Goal: Information Seeking & Learning: Check status

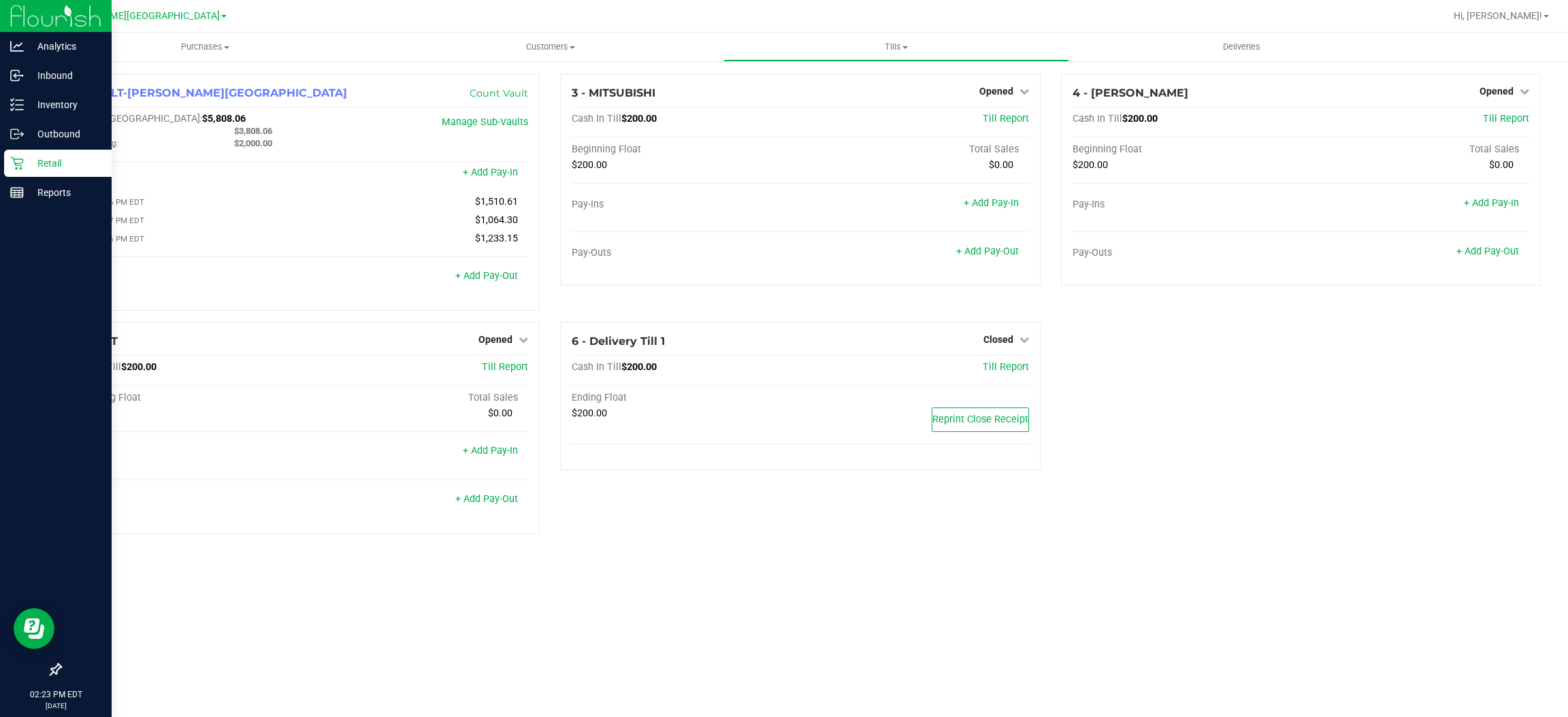
click at [27, 174] on div "Retail" at bounding box center [57, 164] width 107 height 27
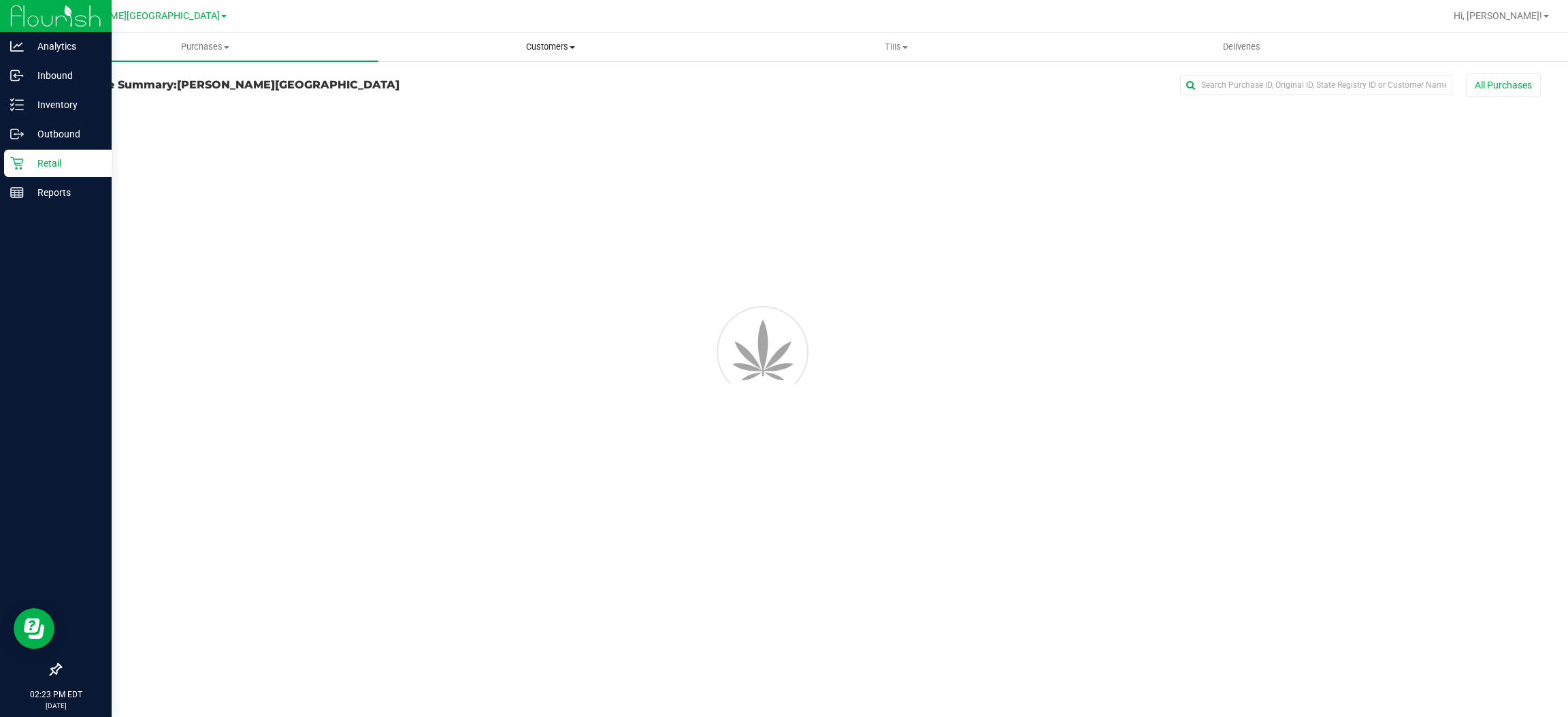
click at [546, 43] on span "Customers" at bounding box center [551, 47] width 344 height 12
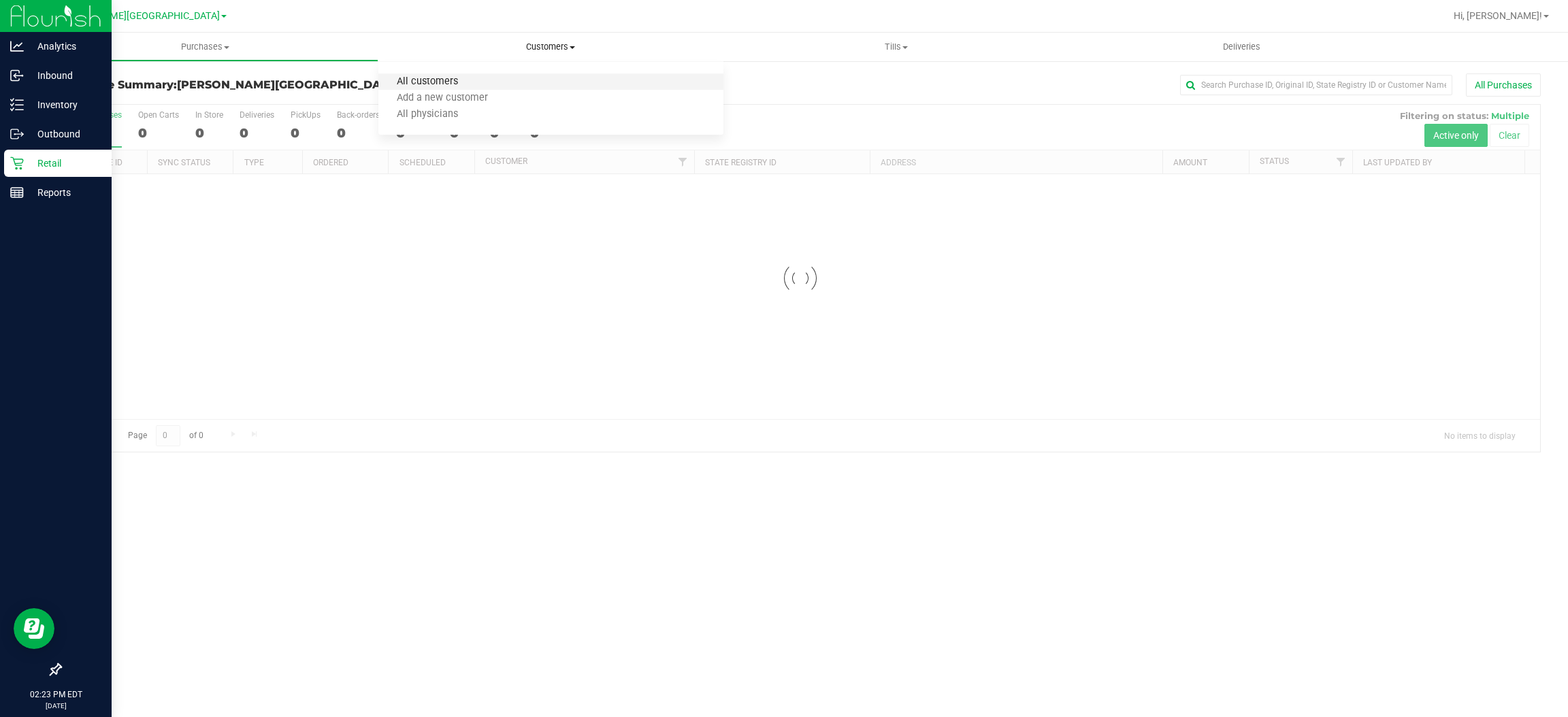
click at [442, 85] on span "All customers" at bounding box center [428, 82] width 98 height 11
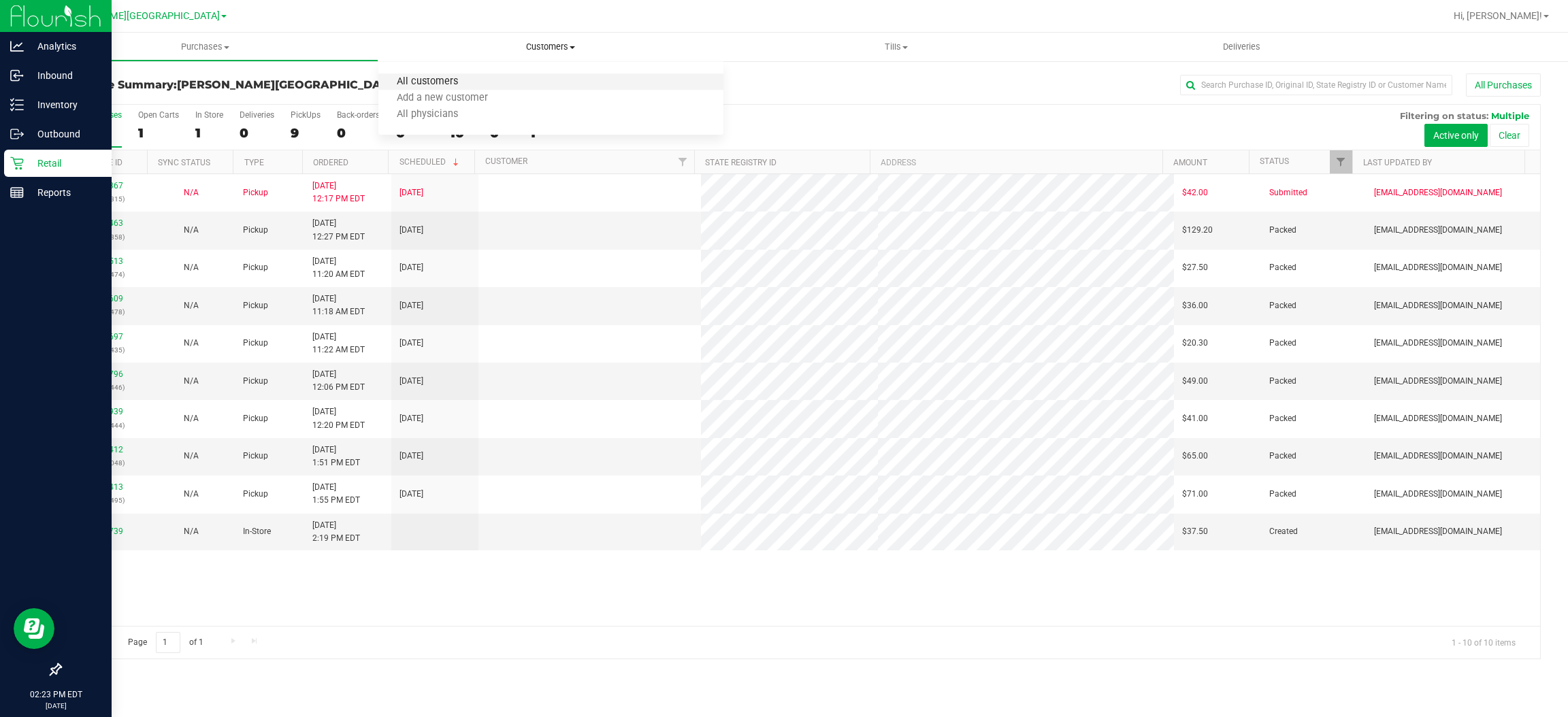
click at [432, 85] on span "All customers" at bounding box center [428, 82] width 98 height 11
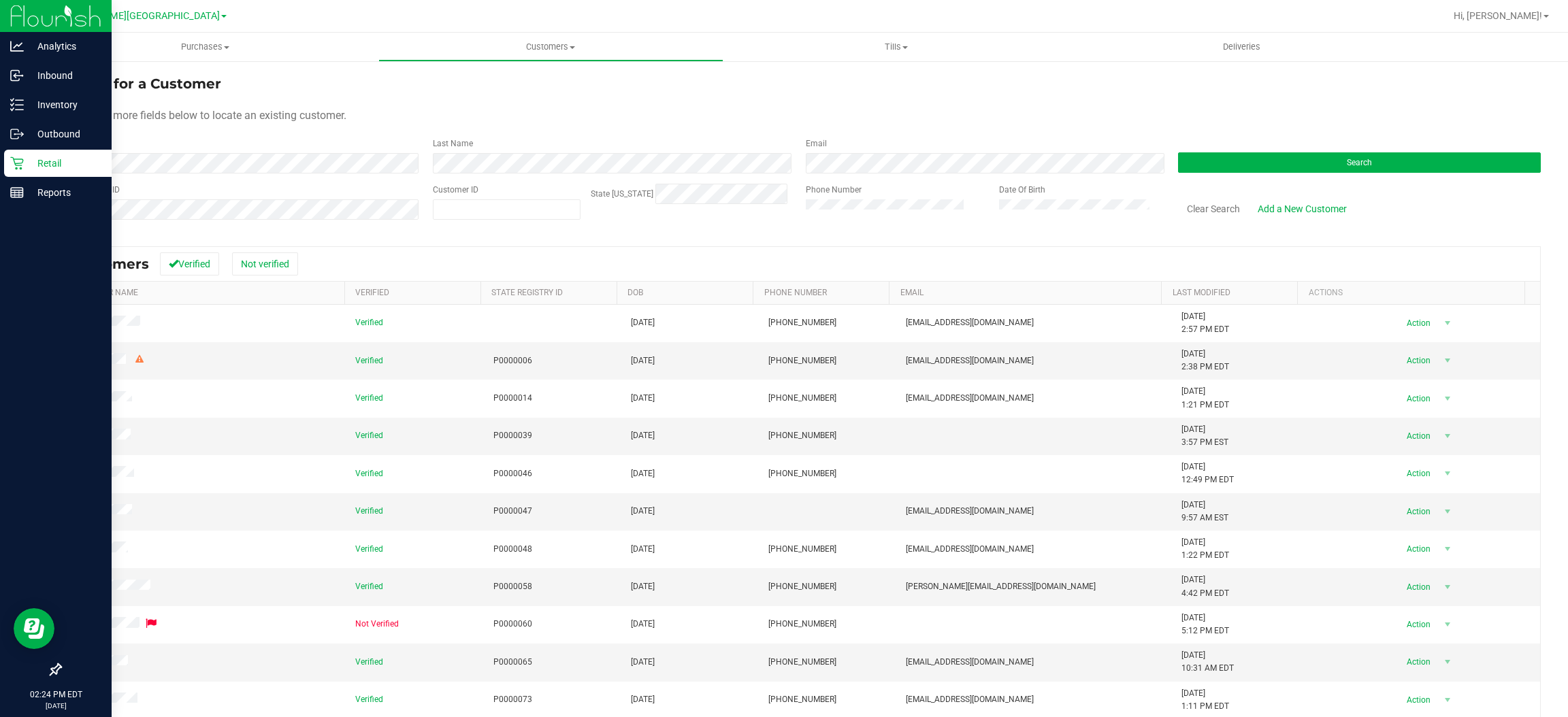
click at [476, 198] on div "Customer ID" at bounding box center [506, 208] width 147 height 48
click at [477, 204] on span at bounding box center [506, 209] width 147 height 20
click at [480, 208] on input "text" at bounding box center [507, 209] width 147 height 19
type input "1446241"
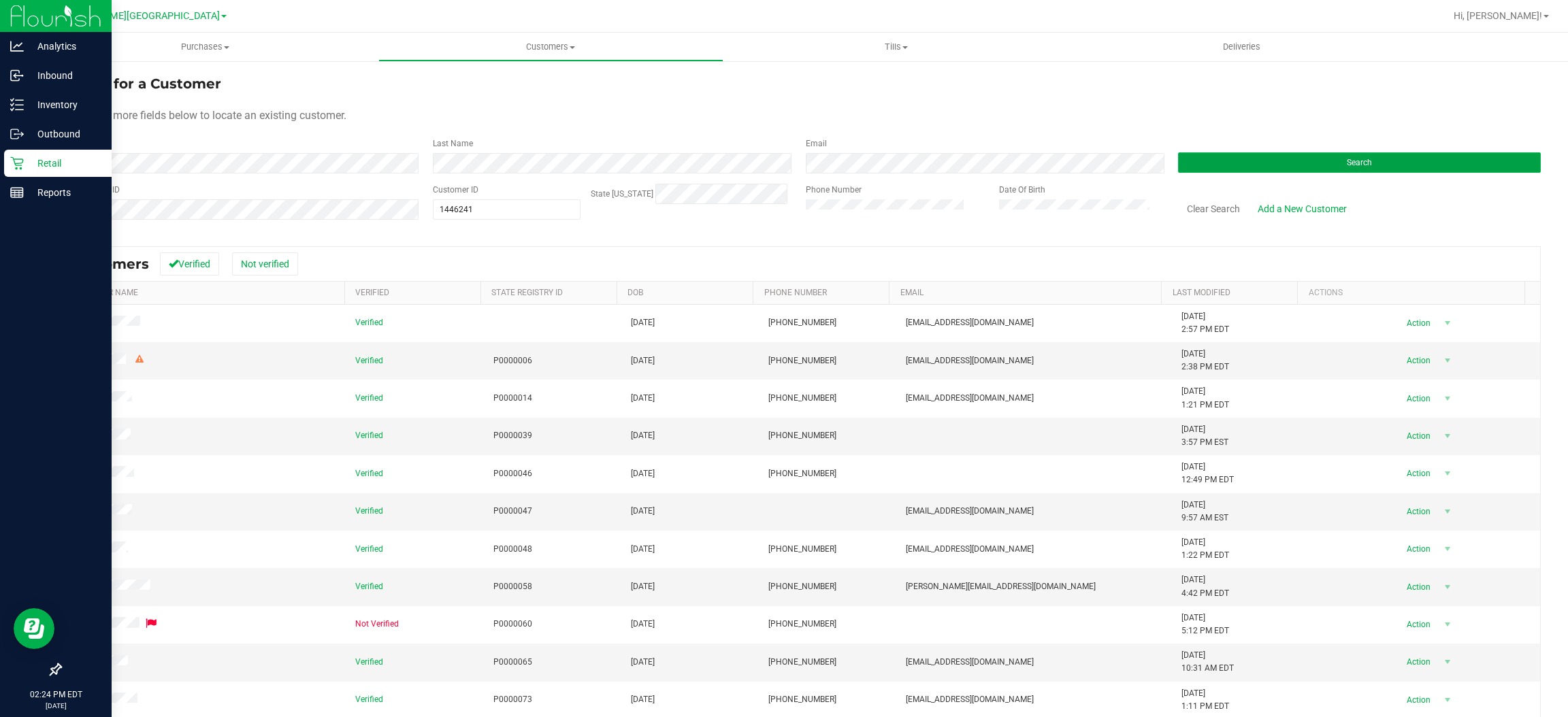
click at [1280, 168] on button "Search" at bounding box center [1359, 162] width 363 height 20
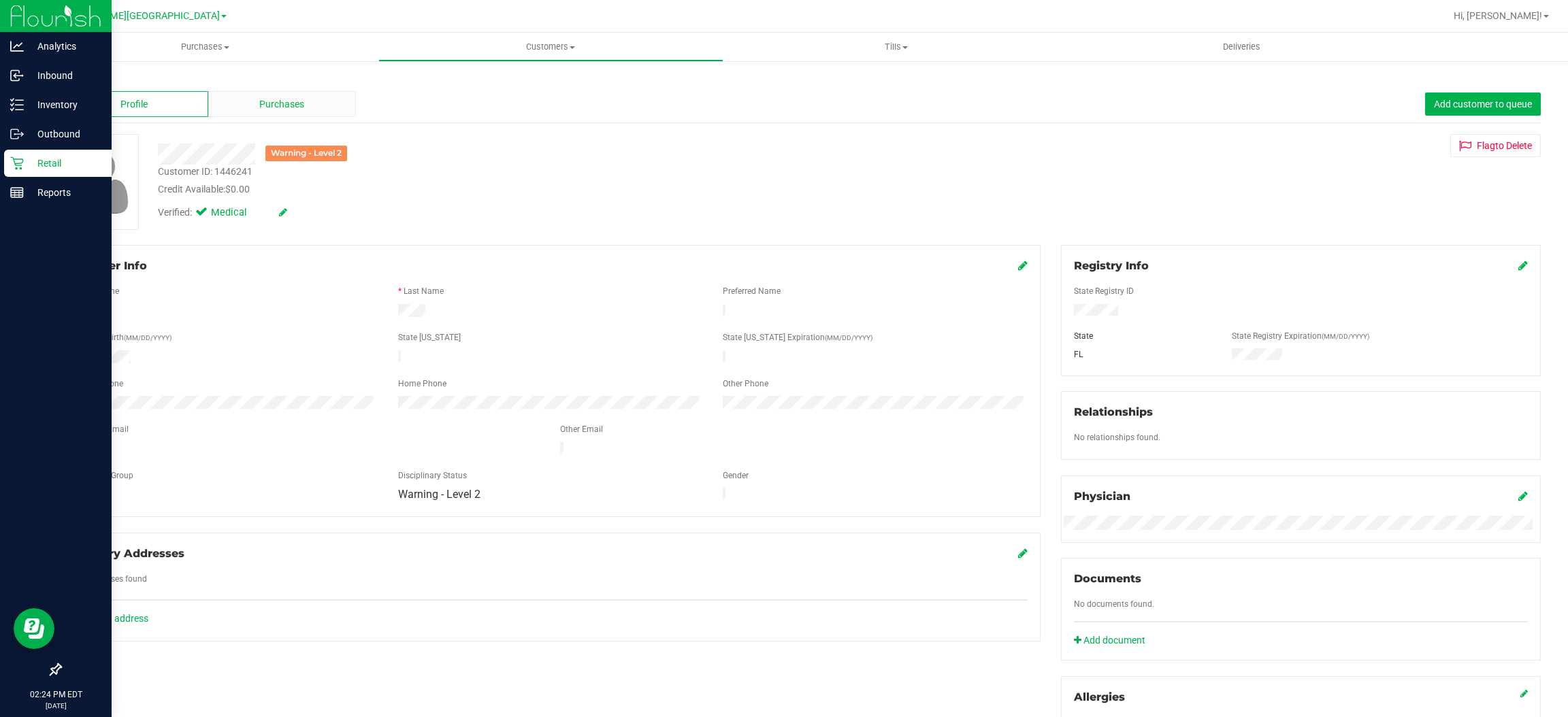
click at [327, 99] on div "Purchases" at bounding box center [283, 104] width 148 height 26
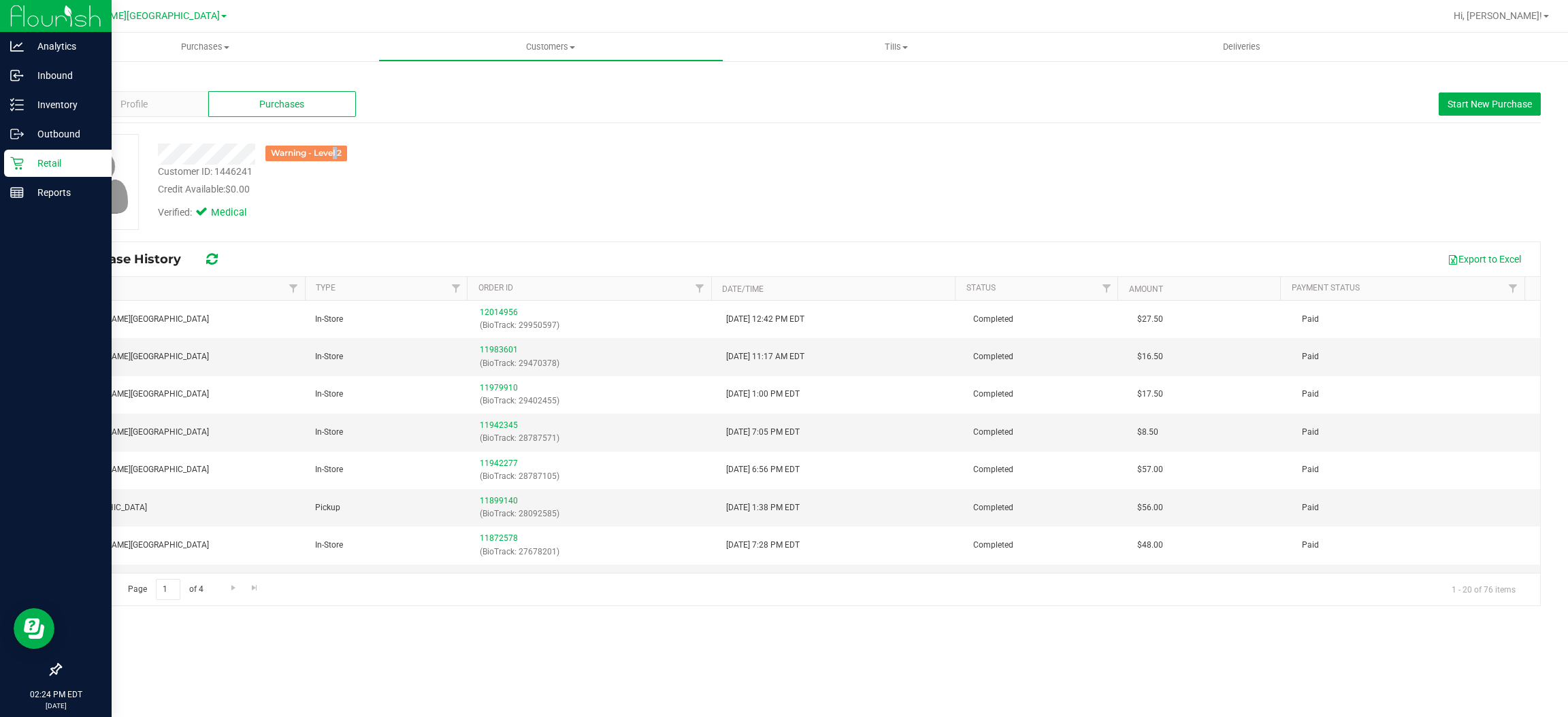
click at [297, 155] on div "Warning - Level 2" at bounding box center [305, 153] width 81 height 15
click at [321, 150] on div "Warning - Level 2" at bounding box center [305, 153] width 81 height 15
click at [138, 114] on div "Profile" at bounding box center [134, 104] width 148 height 26
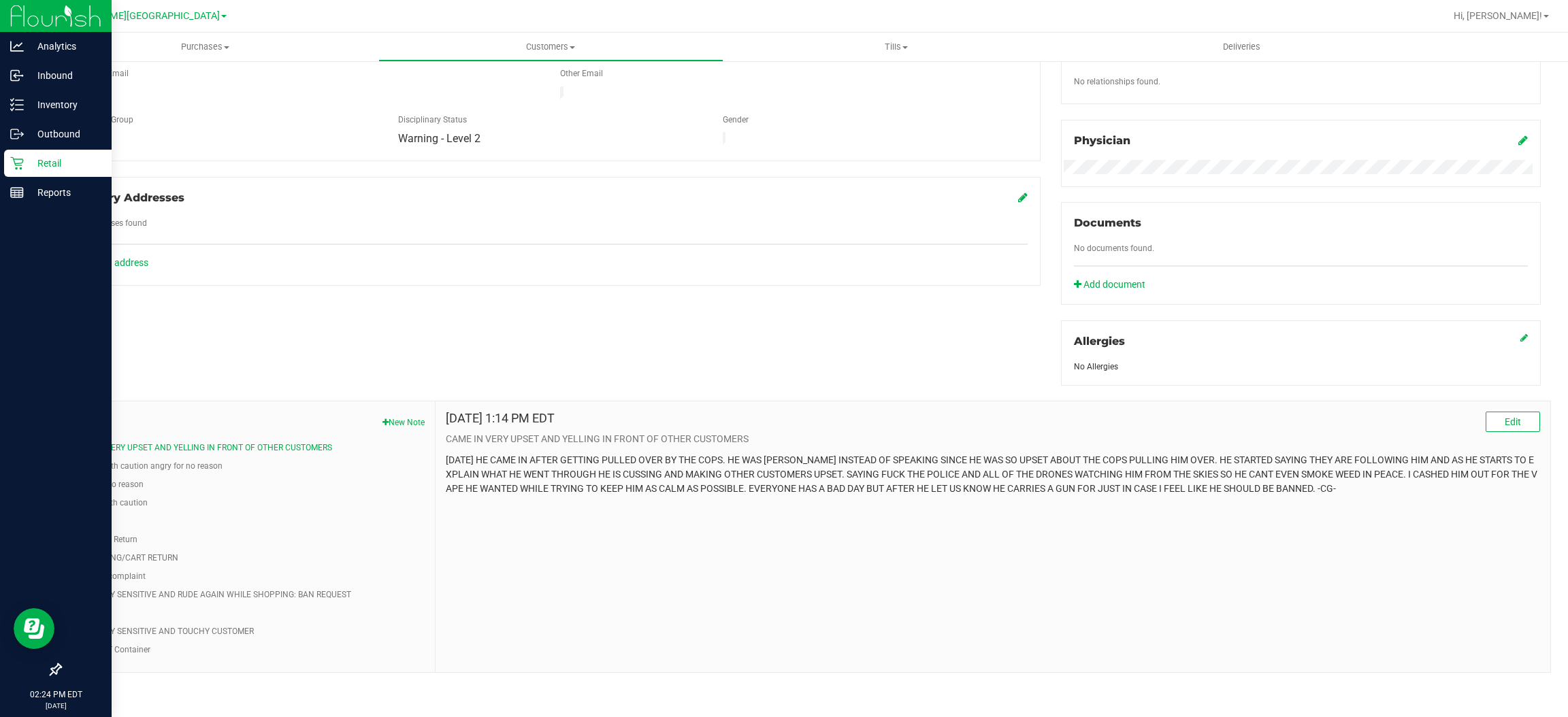
scroll to position [357, 0]
click at [92, 467] on button "Proceed with caution angry for no reason" at bounding box center [147, 466] width 151 height 12
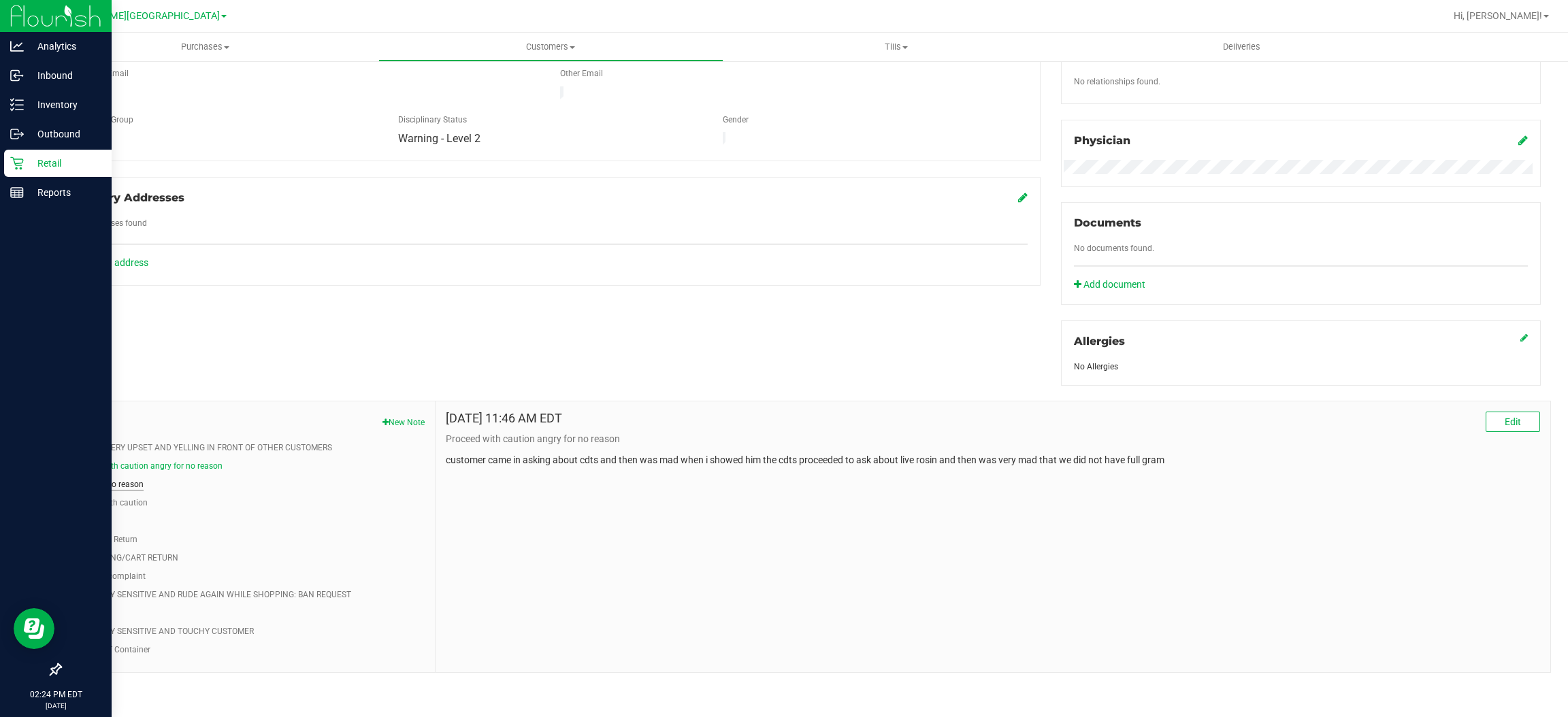
click at [102, 488] on button "Angry for no reason" at bounding box center [107, 484] width 73 height 12
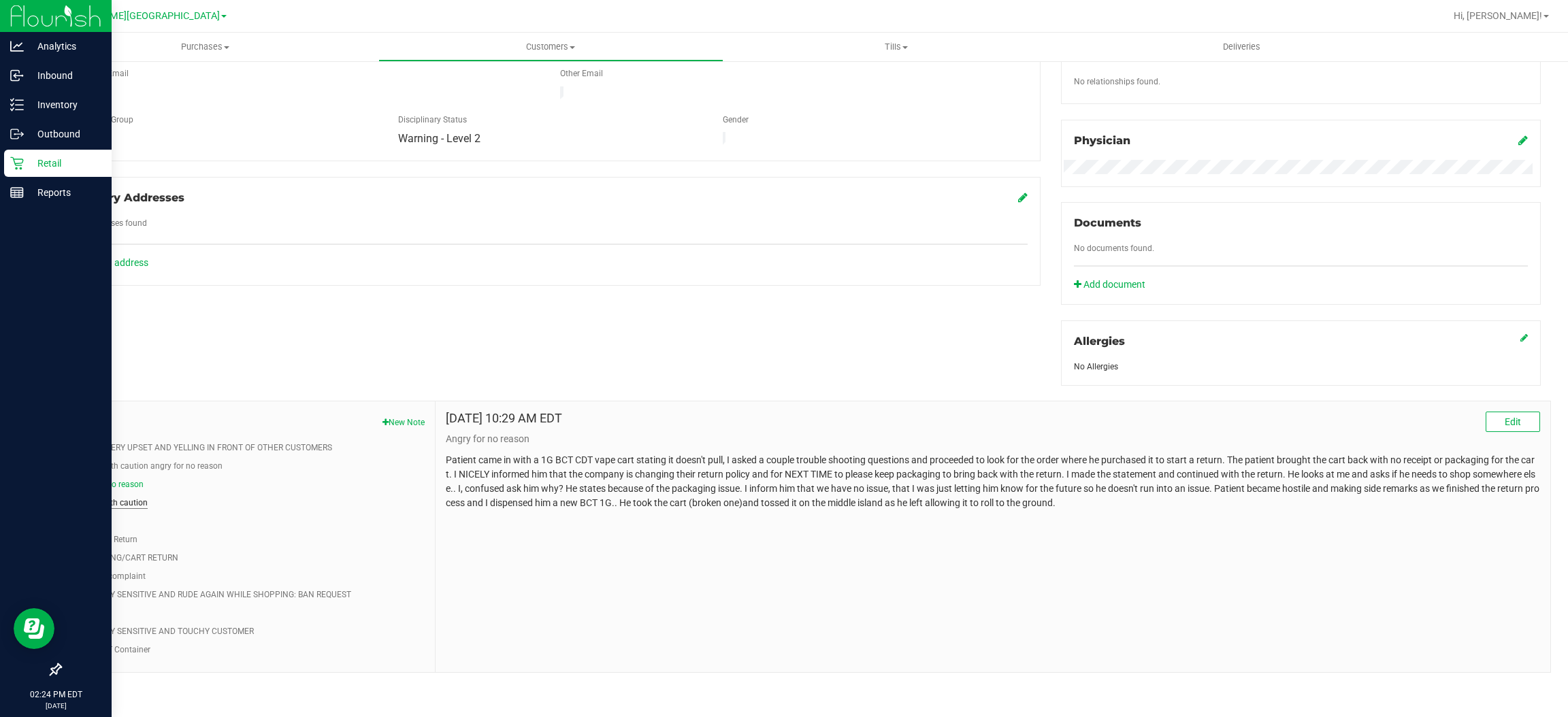
click at [122, 502] on button "proceed with caution" at bounding box center [109, 503] width 77 height 12
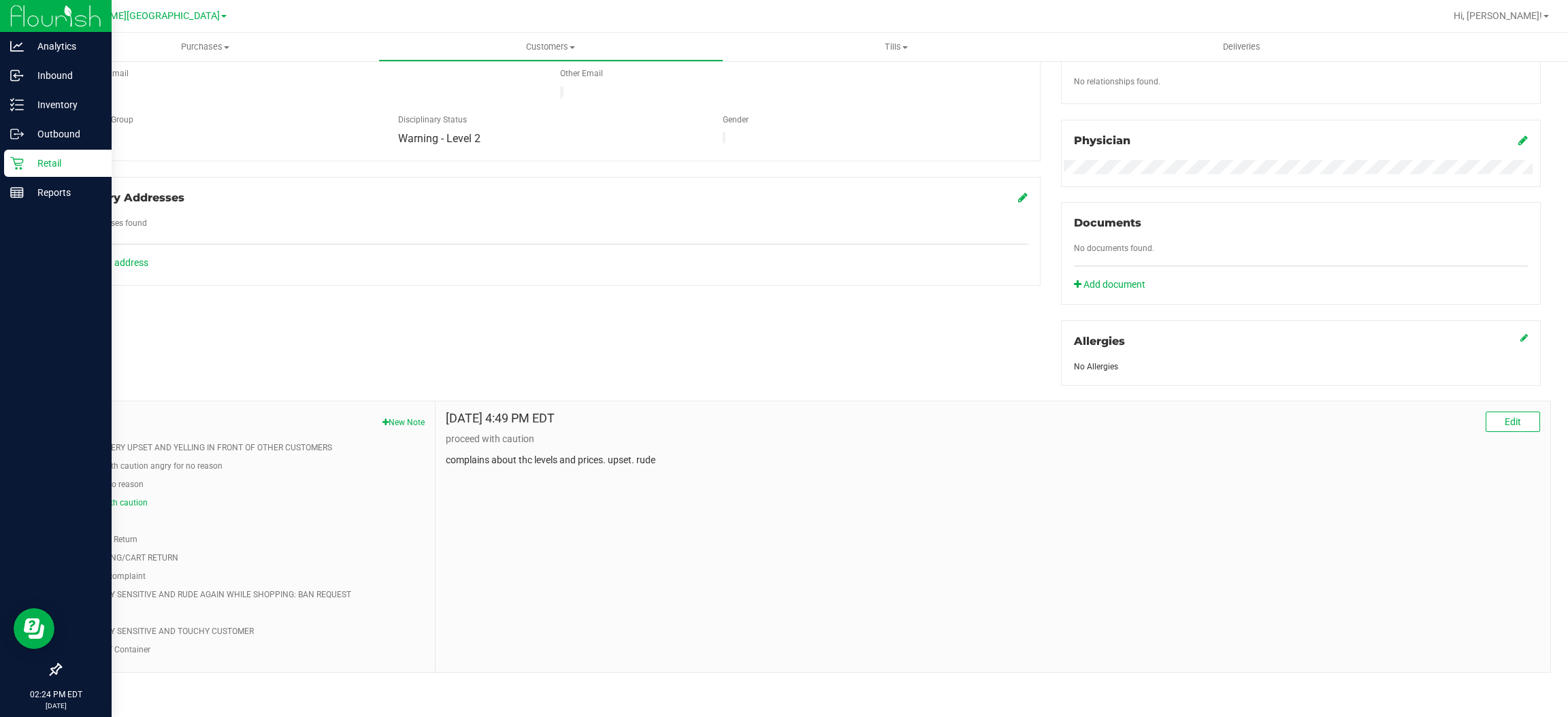
click at [122, 519] on li "ZCR Return" at bounding box center [247, 521] width 354 height 12
click at [106, 529] on ul "CAME IN VERY UPSET AND YELLING IN FRONT OF OTHER CUSTOMERS Proceed with caution…" at bounding box center [247, 549] width 354 height 214
click at [113, 520] on li "ZCR Return" at bounding box center [247, 521] width 354 height 12
click at [103, 520] on button "ZCR Return" at bounding box center [91, 521] width 41 height 12
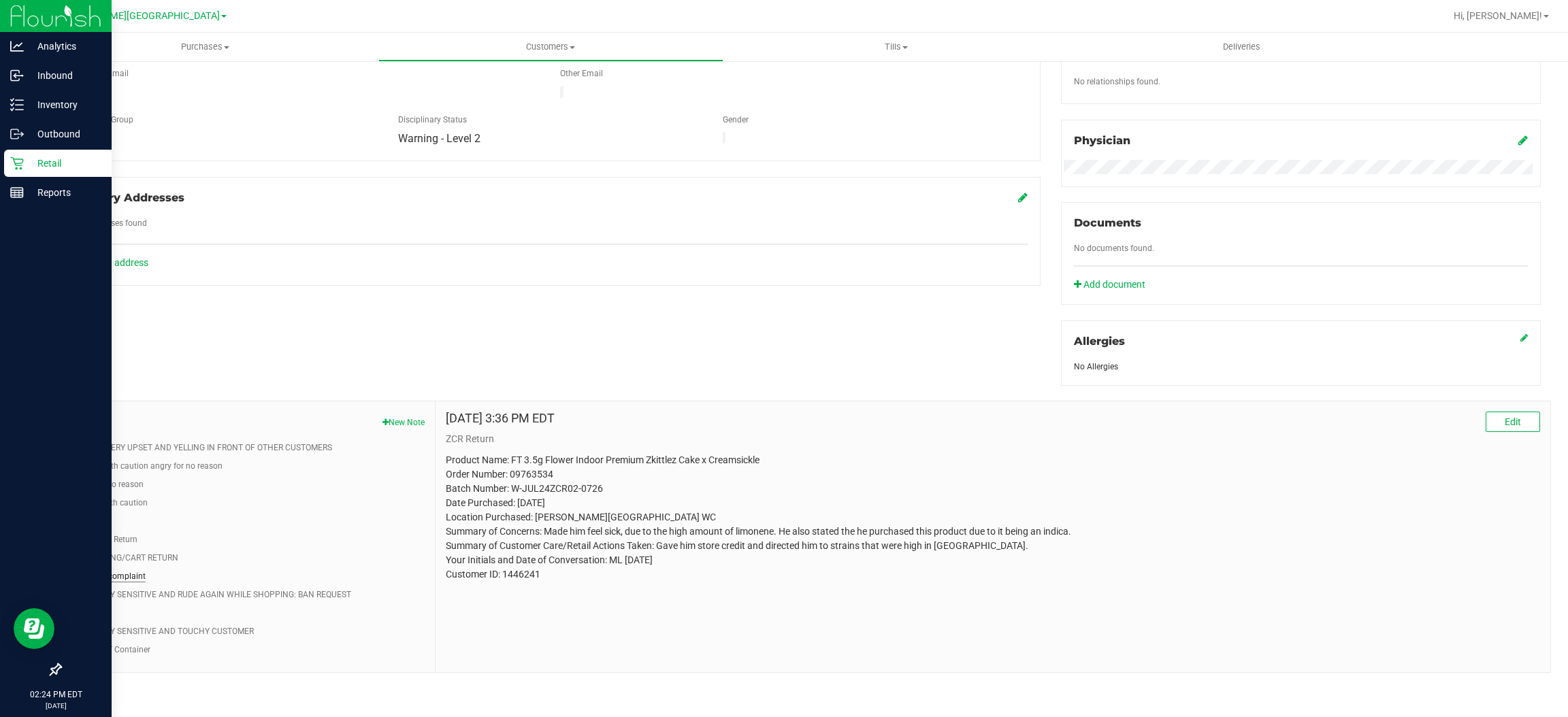
click at [107, 575] on button "Drive thru complaint" at bounding box center [108, 576] width 75 height 12
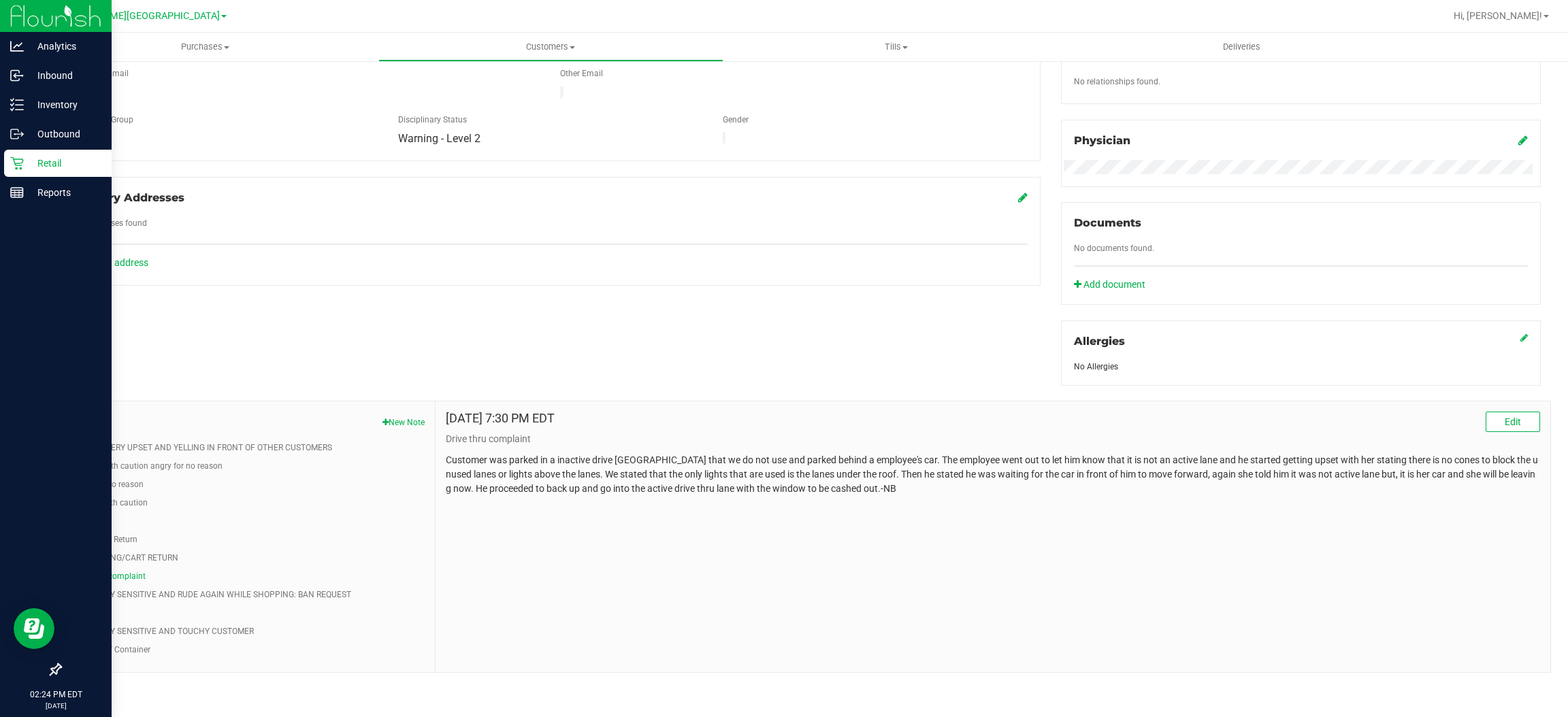
click at [112, 587] on ul "CAME IN VERY UPSET AND YELLING IN FRONT OF OTHER CUSTOMERS Proceed with caution…" at bounding box center [247, 549] width 354 height 214
click at [112, 595] on button "EXTREMELY SENSITIVE AND RUDE AGAIN WHILE SHOPPING: BAN REQUEST" at bounding box center [211, 595] width 280 height 12
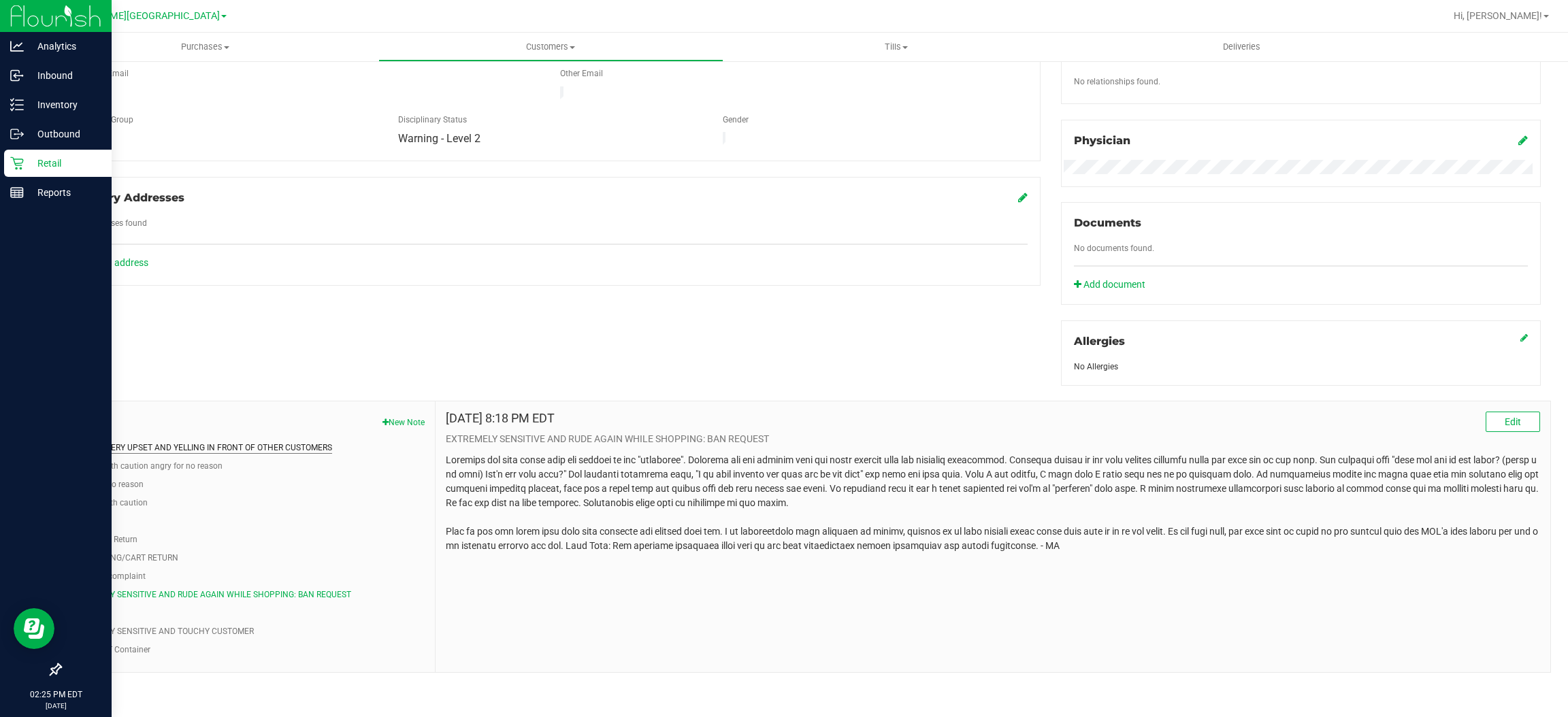
click at [120, 449] on button "CAME IN VERY UPSET AND YELLING IN FRONT OF OTHER CUSTOMERS" at bounding box center [201, 447] width 261 height 12
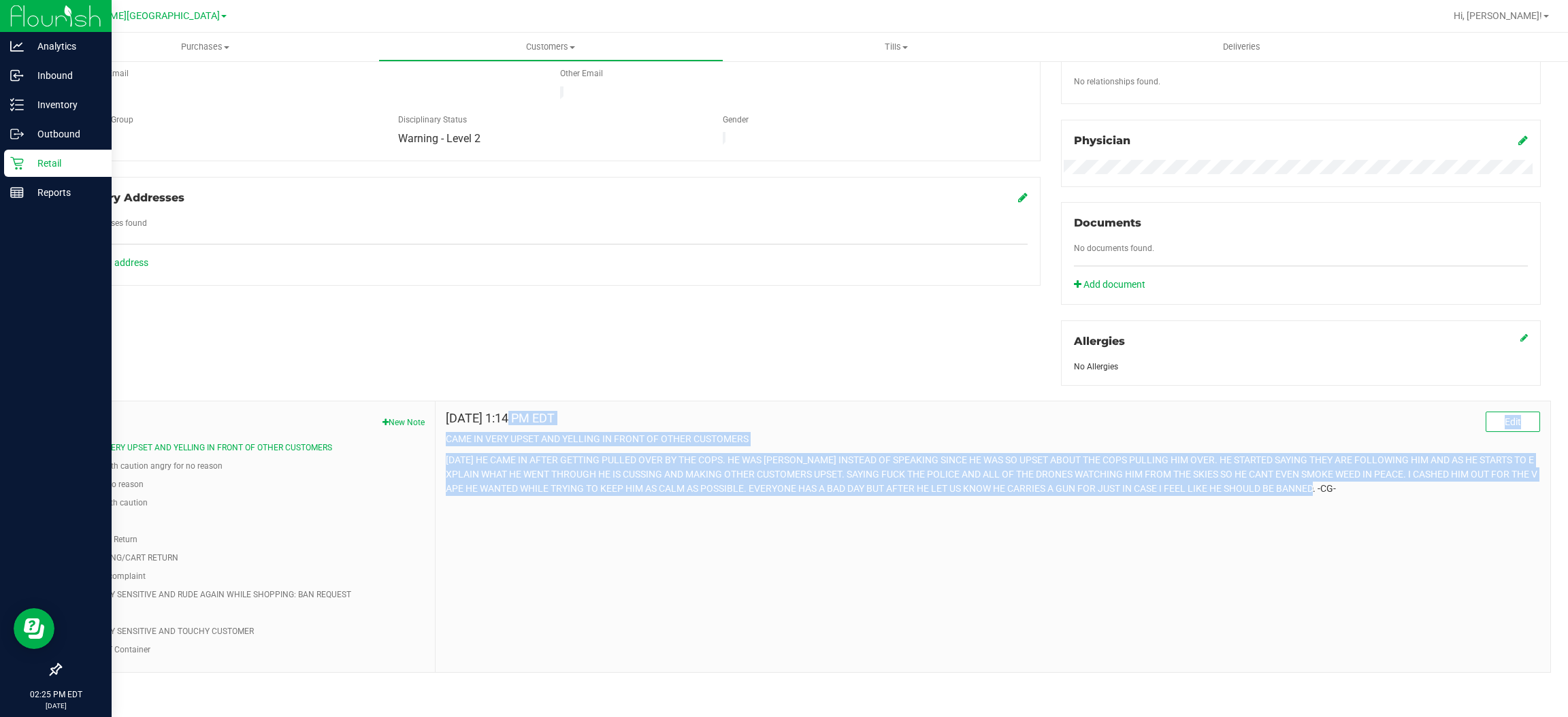
drag, startPoint x: 436, startPoint y: 414, endPoint x: 1400, endPoint y: 511, distance: 968.9
click at [1400, 511] on div "[DATE] 1:14 PM EDT Edit CAME IN VERY UPSET AND YELLING IN FRONT OF OTHER CUSTOM…" at bounding box center [993, 537] width 1115 height 271
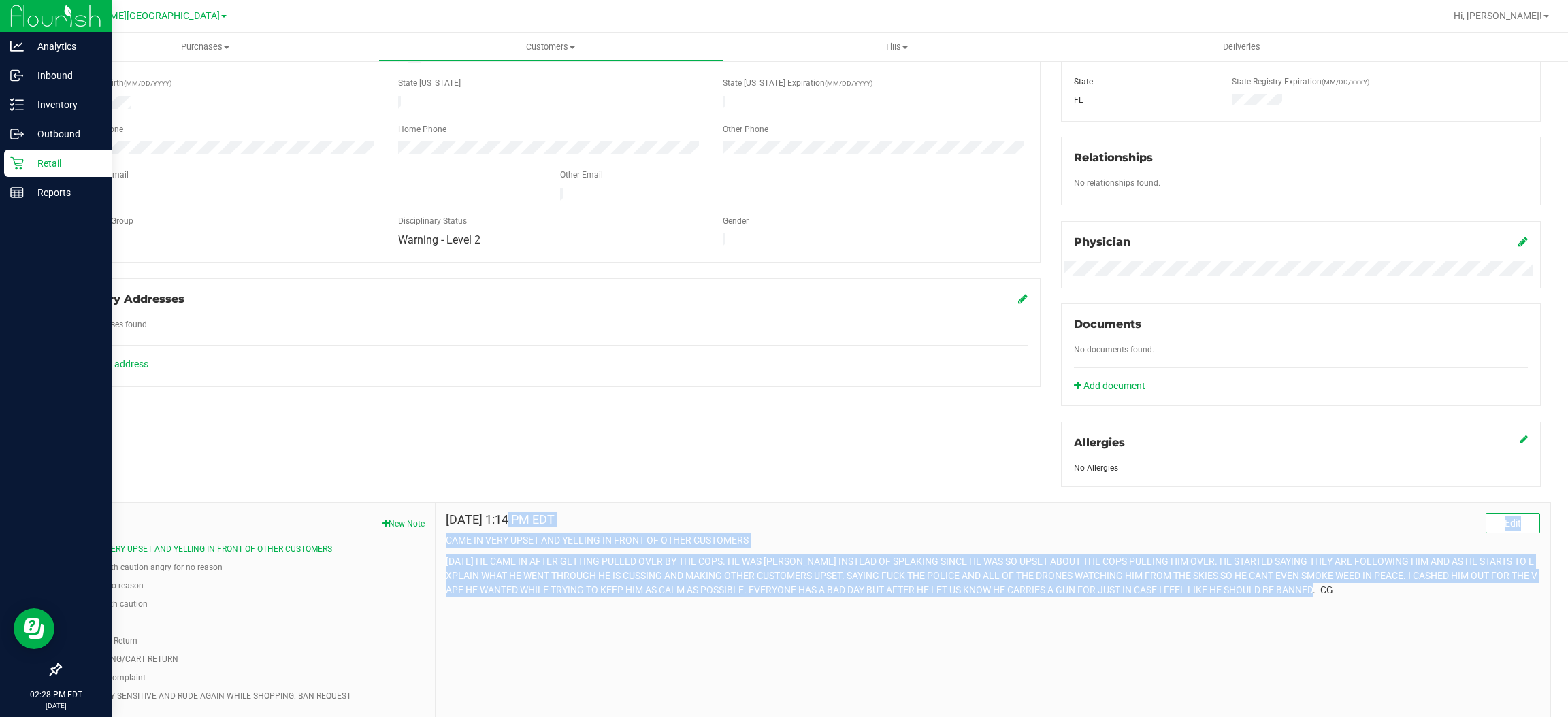
scroll to position [0, 0]
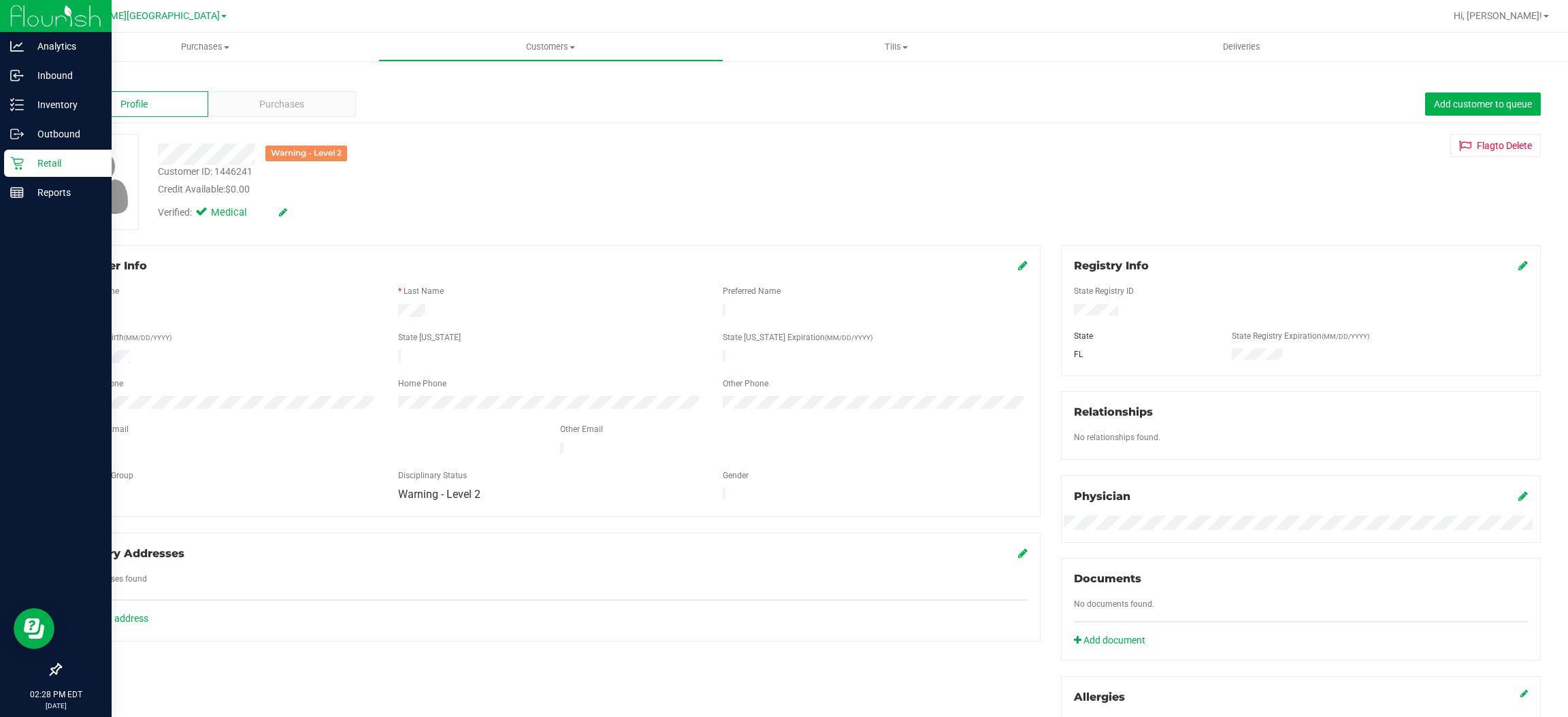
click at [1135, 309] on div at bounding box center [1300, 312] width 475 height 15
drag, startPoint x: 1133, startPoint y: 309, endPoint x: 1055, endPoint y: 313, distance: 78.1
click at [1064, 313] on div at bounding box center [1300, 312] width 475 height 15
drag, startPoint x: 261, startPoint y: 173, endPoint x: 214, endPoint y: 169, distance: 47.2
click at [214, 169] on div "Customer ID: 1446241 Credit Available: $0.00" at bounding box center [523, 180] width 751 height 32
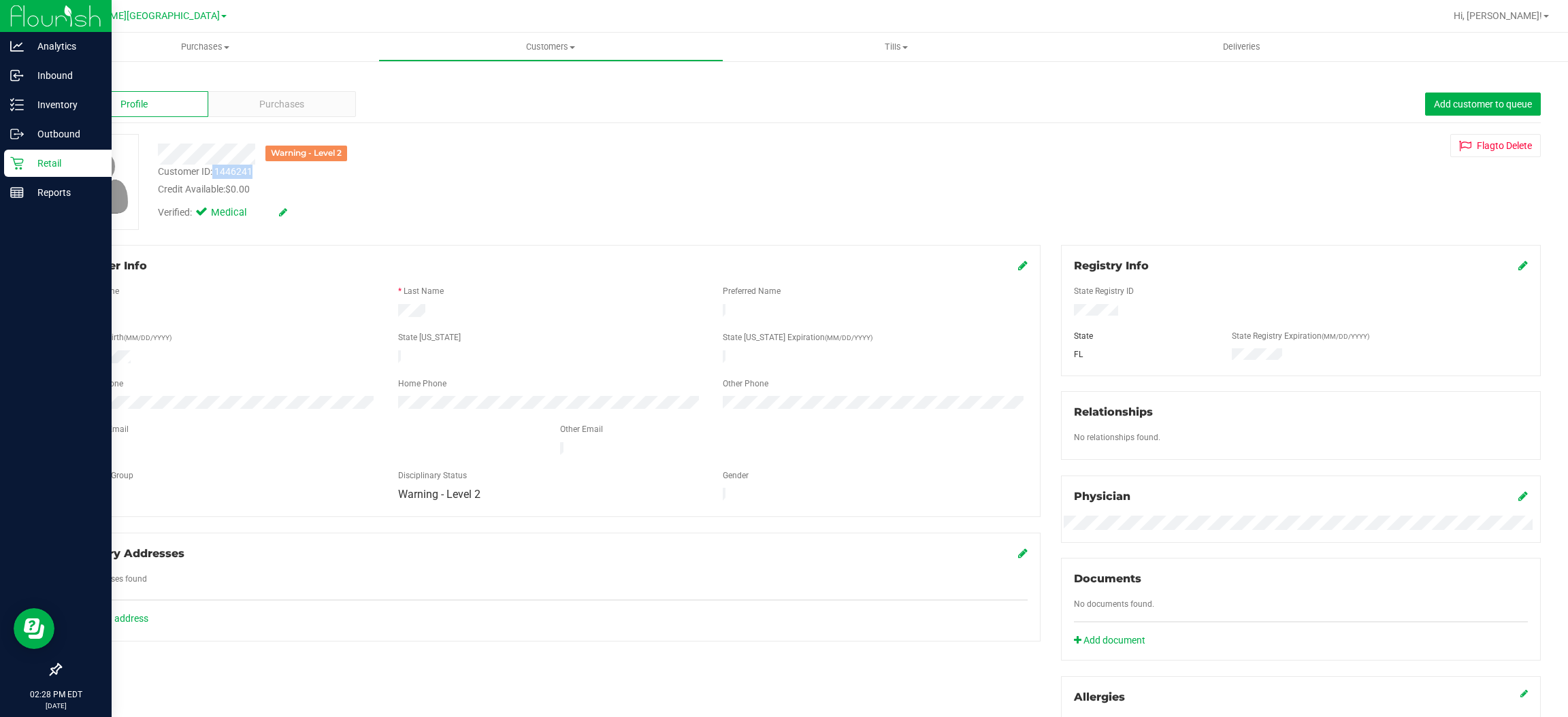
copy div "1446241"
drag, startPoint x: 195, startPoint y: 443, endPoint x: 81, endPoint y: 434, distance: 114.4
click at [81, 434] on form "Member Info * First Name * Last Name Preferred Name * Date of Birth (MM/DD/YYYY…" at bounding box center [550, 381] width 955 height 247
click at [73, 377] on form "Member Info * First Name * Last Name Preferred Name * Date of Birth (MM/DD/YYYY…" at bounding box center [550, 381] width 955 height 247
click at [250, 102] on div "Purchases" at bounding box center [283, 104] width 148 height 26
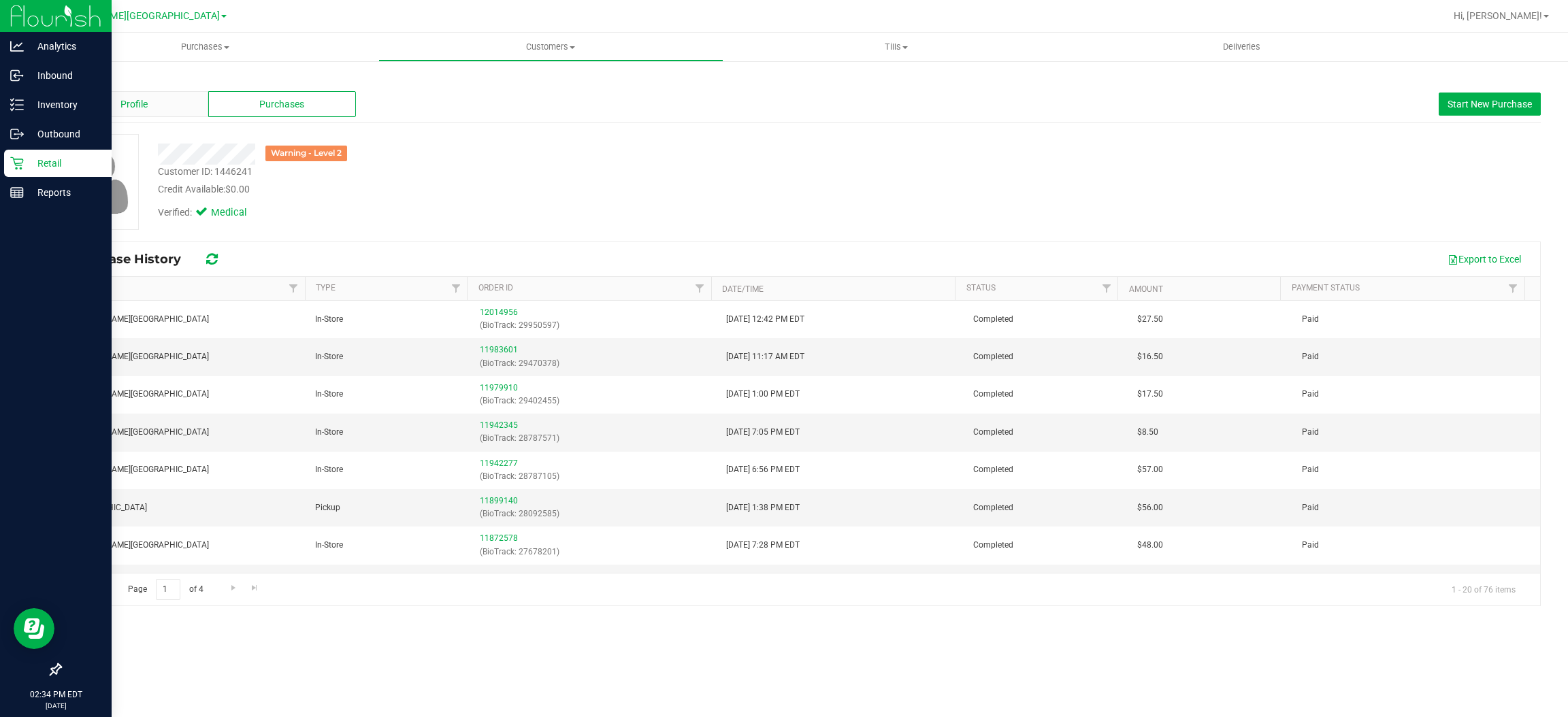
click at [116, 116] on div "Profile" at bounding box center [134, 104] width 148 height 26
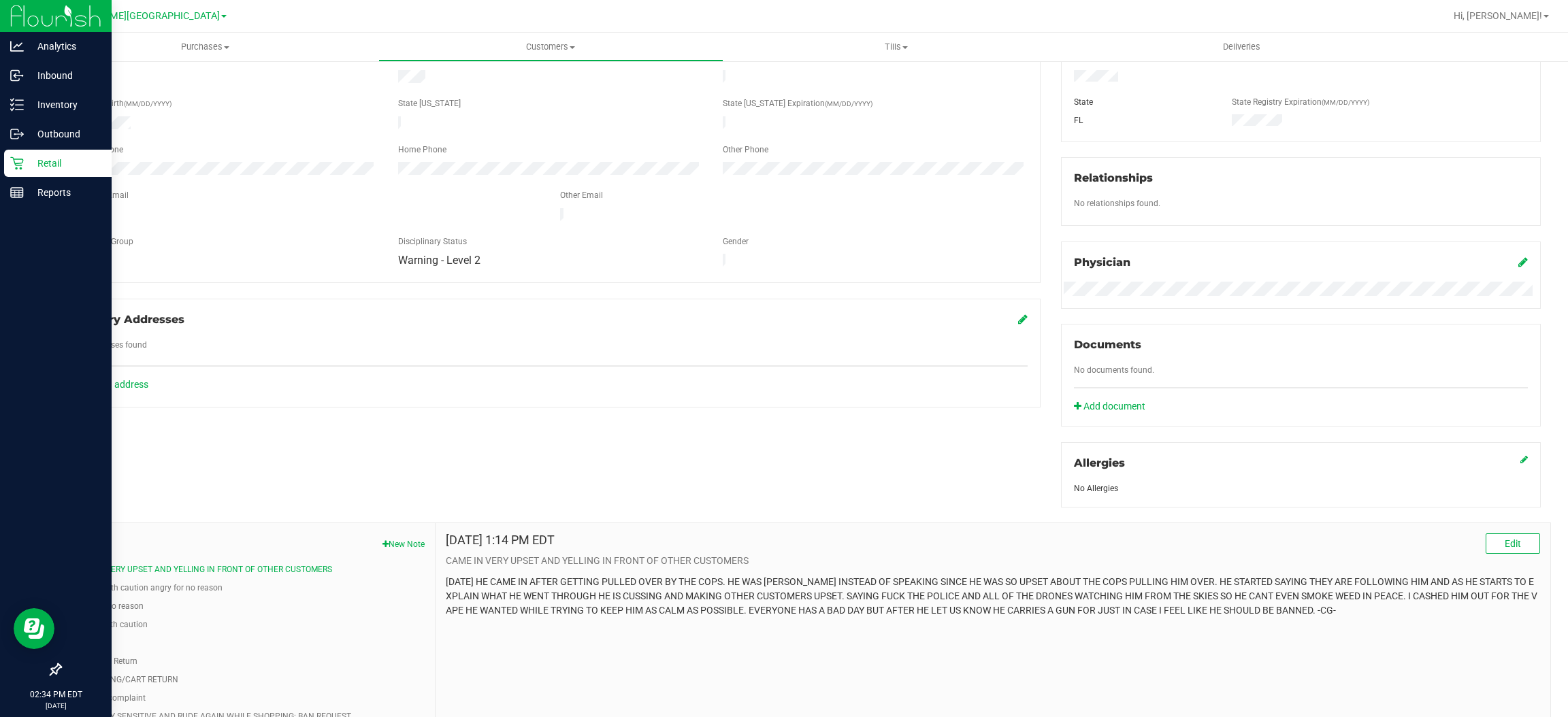
scroll to position [357, 0]
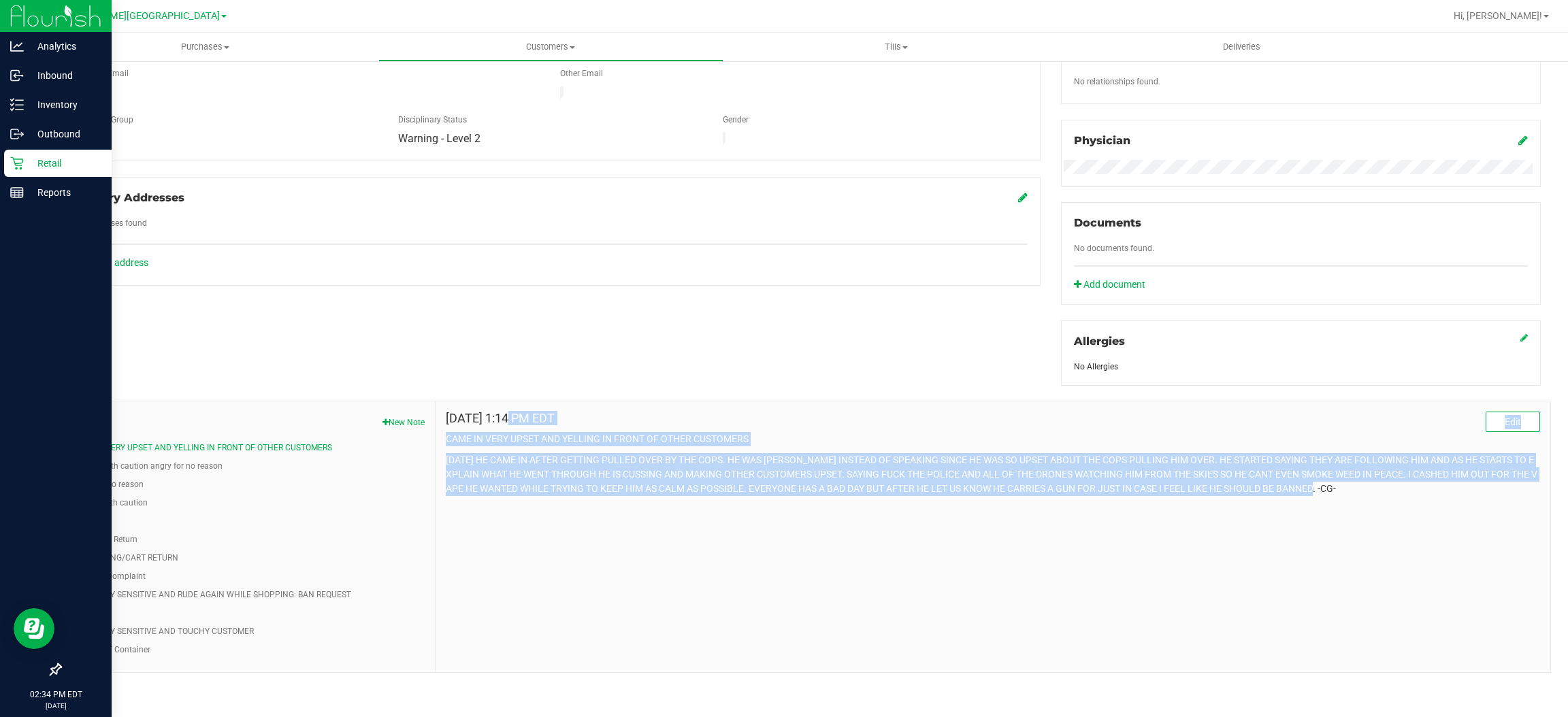
drag, startPoint x: 1369, startPoint y: 492, endPoint x: 438, endPoint y: 419, distance: 933.9
click at [438, 419] on div "[DATE] 1:14 PM EDT Edit CAME IN VERY UPSET AND YELLING IN FRONT OF OTHER CUSTOM…" at bounding box center [993, 537] width 1115 height 271
copy div "[DATE] 1:14 PM EDT Edit CAME IN VERY UPSET AND YELLING IN FRONT OF OTHER CUSTOM…"
click at [89, 467] on button "Proceed with caution angry for no reason" at bounding box center [147, 466] width 151 height 12
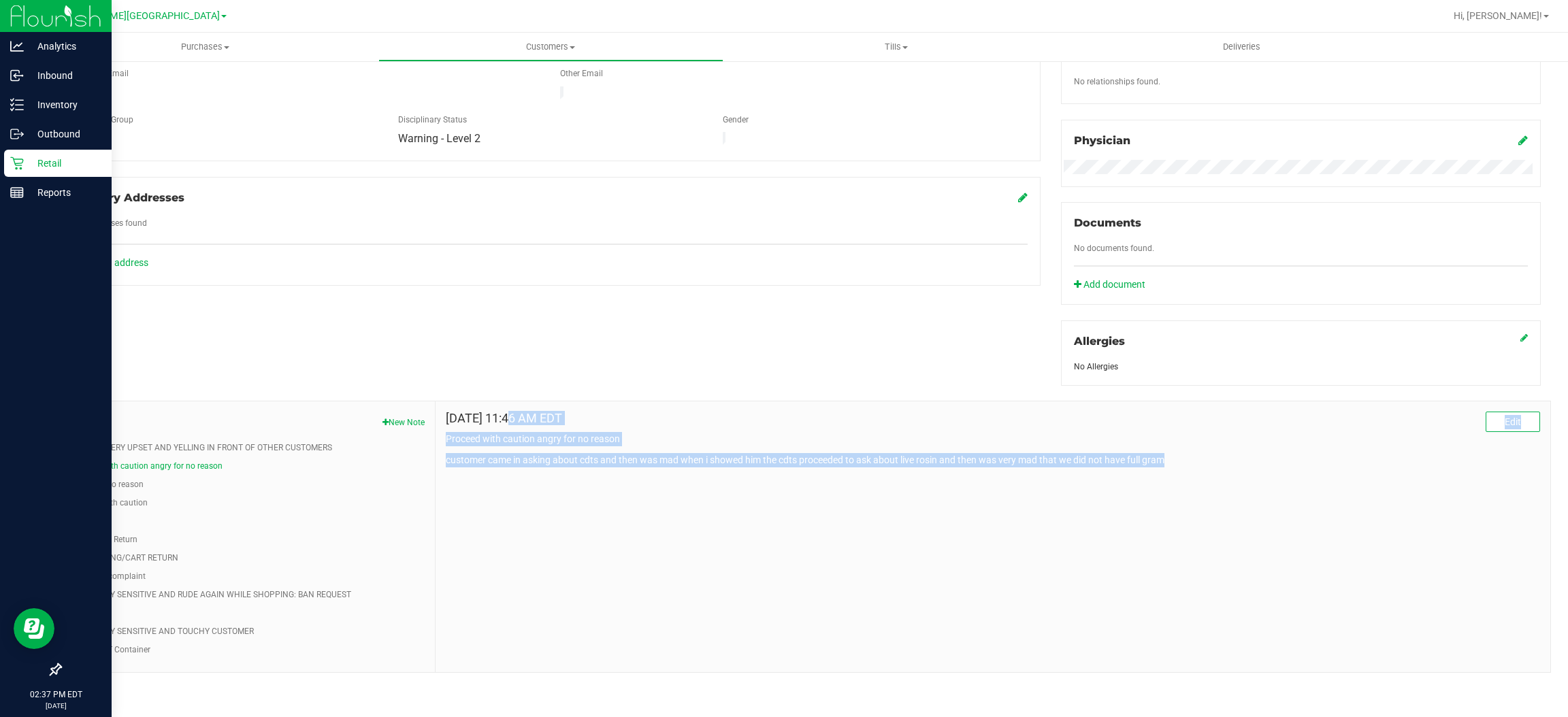
drag, startPoint x: 1191, startPoint y: 459, endPoint x: 435, endPoint y: 428, distance: 756.6
click at [436, 428] on div "[DATE] 11:46 AM EDT Edit Proceed with caution angry for no reason customer came…" at bounding box center [993, 537] width 1115 height 271
copy div "[DATE] 11:46 AM EDT Edit Proceed with caution angry for no reason customer came…"
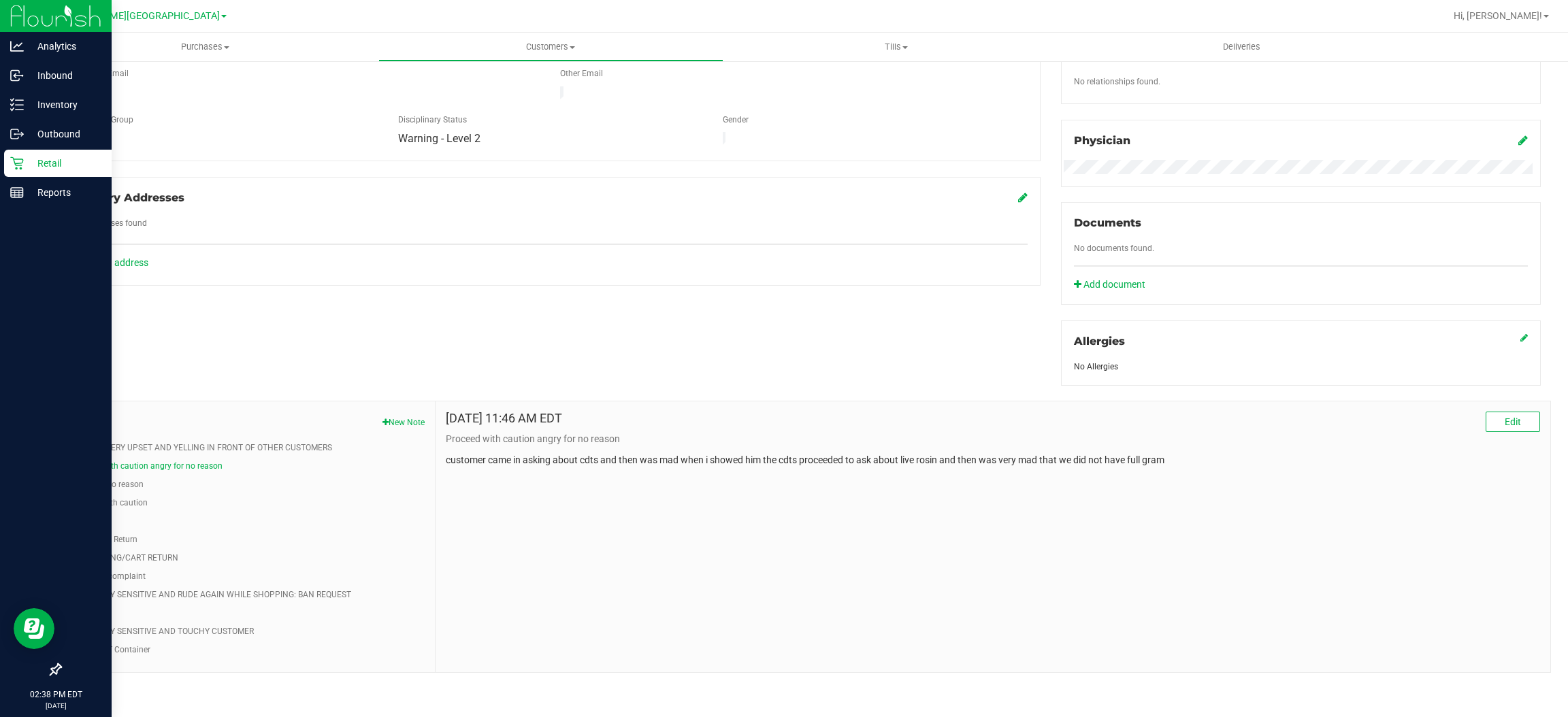
click at [146, 484] on li "Angry for no reason" at bounding box center [247, 484] width 354 height 12
click at [126, 484] on button "Angry for no reason" at bounding box center [107, 484] width 73 height 12
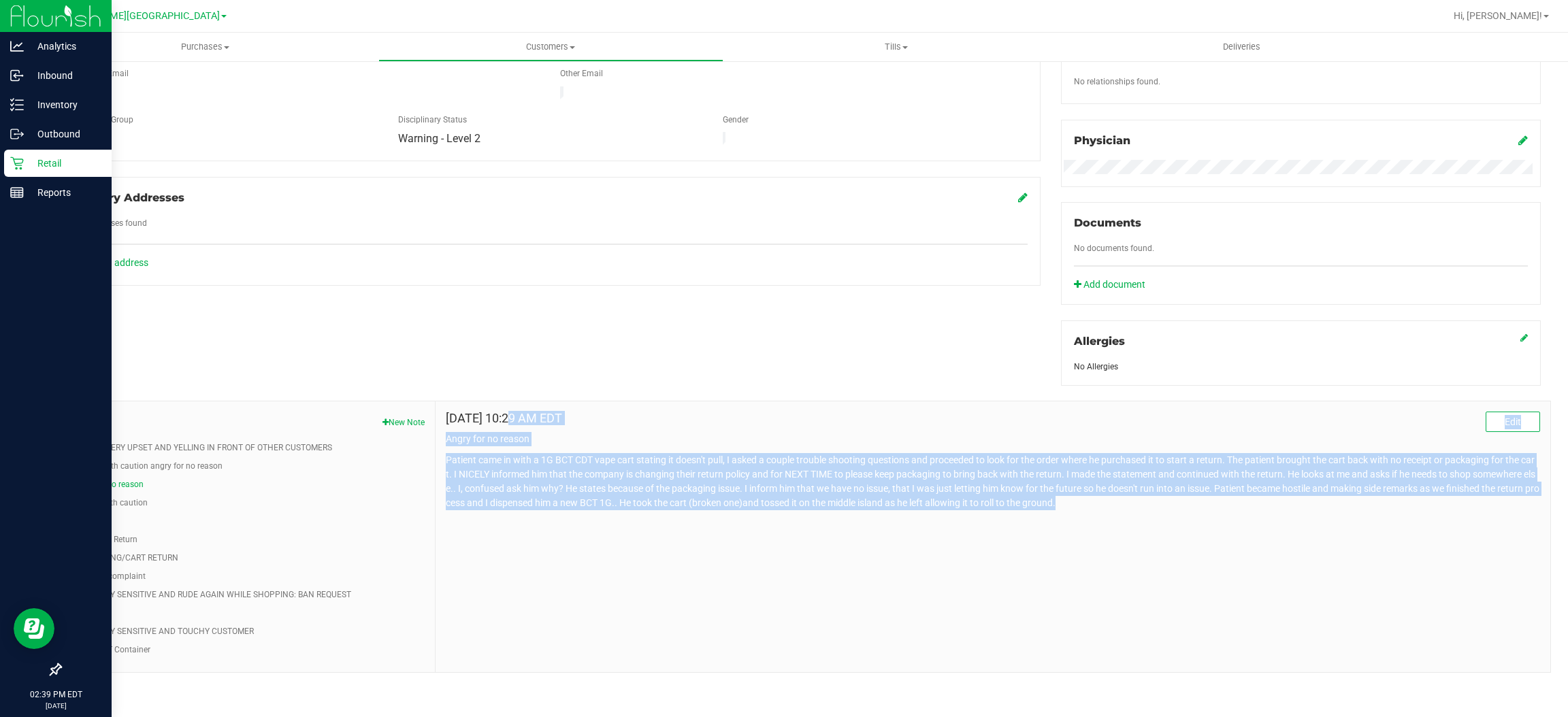
drag, startPoint x: 1152, startPoint y: 508, endPoint x: 443, endPoint y: 420, distance: 714.4
click at [446, 420] on div "[DATE] 10:29 AM EDT Edit Angry for no reason" at bounding box center [993, 461] width 1094 height 98
copy div "[DATE] 10:29 AM EDT Edit Angry for no reason Patient came in with a 1G BCT CDT …"
click at [129, 506] on button "proceed with caution" at bounding box center [109, 503] width 77 height 12
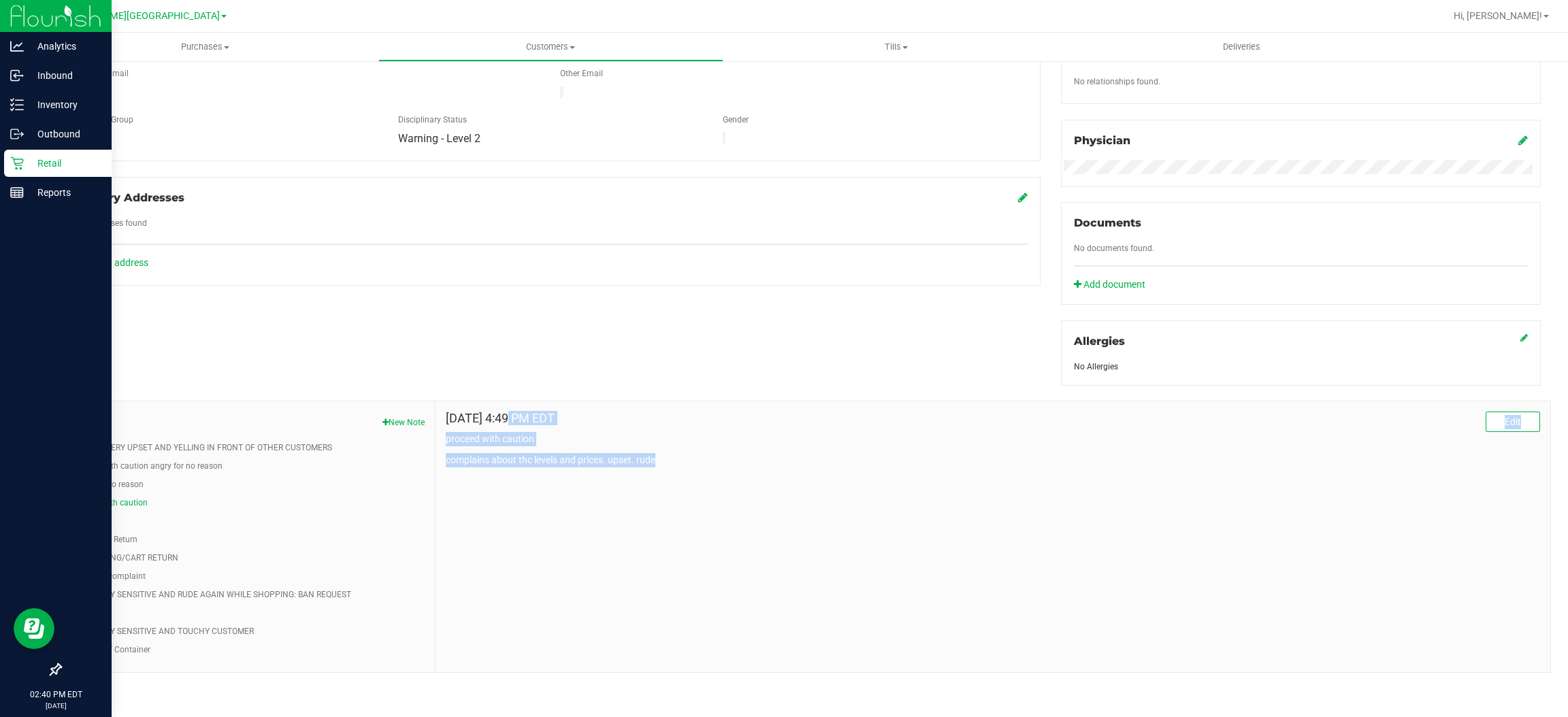
drag, startPoint x: 669, startPoint y: 458, endPoint x: 444, endPoint y: 423, distance: 227.7
click at [446, 423] on div "[DATE] 4:49 PM EDT Edit proceed with caution complains about thc levels and pri…" at bounding box center [993, 439] width 1094 height 56
copy div "[DATE] 4:49 PM EDT Edit proceed with caution complains about thc levels and pri…"
click at [100, 594] on button "EXTREMELY SENSITIVE AND RUDE AGAIN WHILE SHOPPING: BAN REQUEST" at bounding box center [211, 595] width 280 height 12
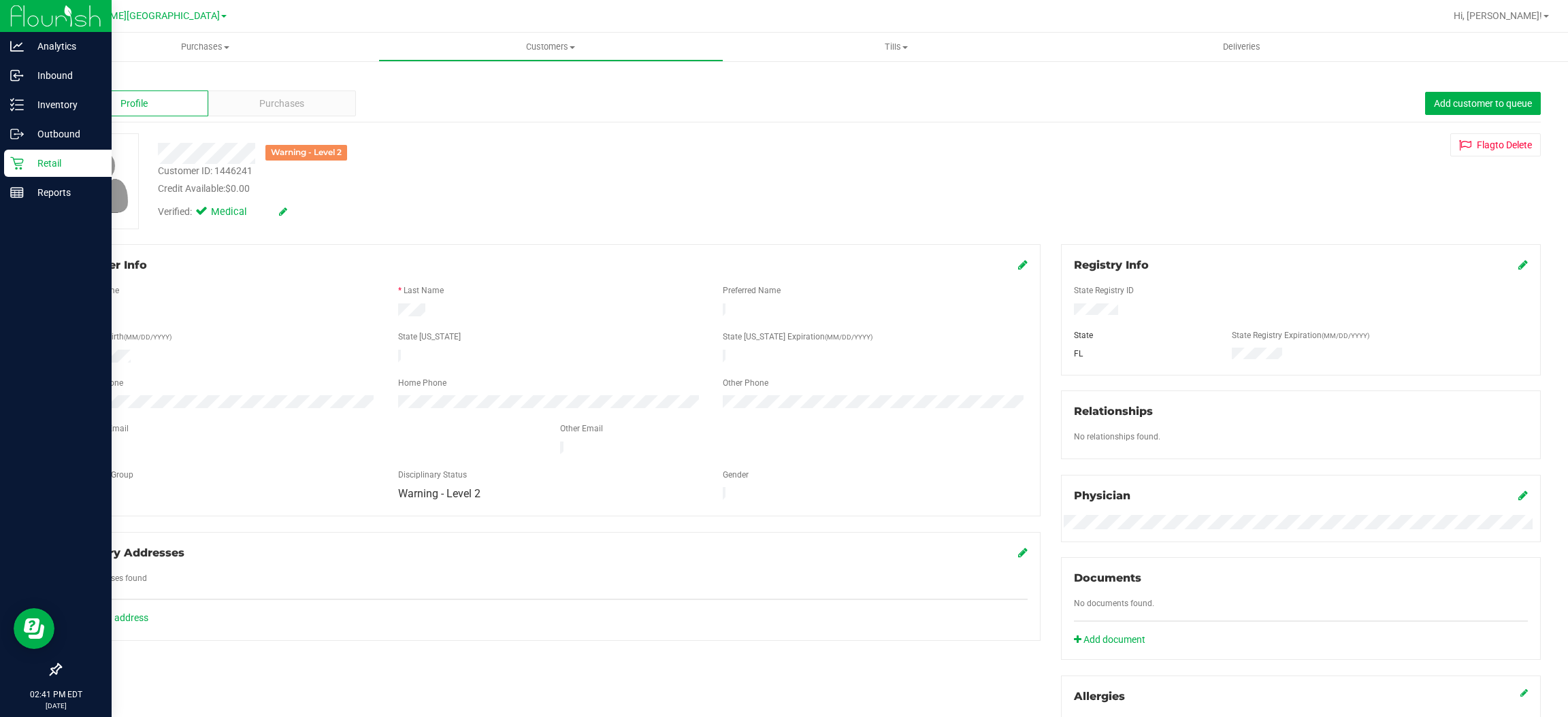
scroll to position [0, 0]
drag, startPoint x: 1097, startPoint y: 320, endPoint x: 1060, endPoint y: 313, distance: 37.7
click at [1064, 313] on div at bounding box center [1300, 312] width 475 height 15
drag, startPoint x: 153, startPoint y: 367, endPoint x: 68, endPoint y: 358, distance: 85.5
click at [73, 358] on form "Member Info * First Name * Last Name Preferred Name * Date of Birth (MM/DD/YYYY…" at bounding box center [550, 381] width 955 height 247
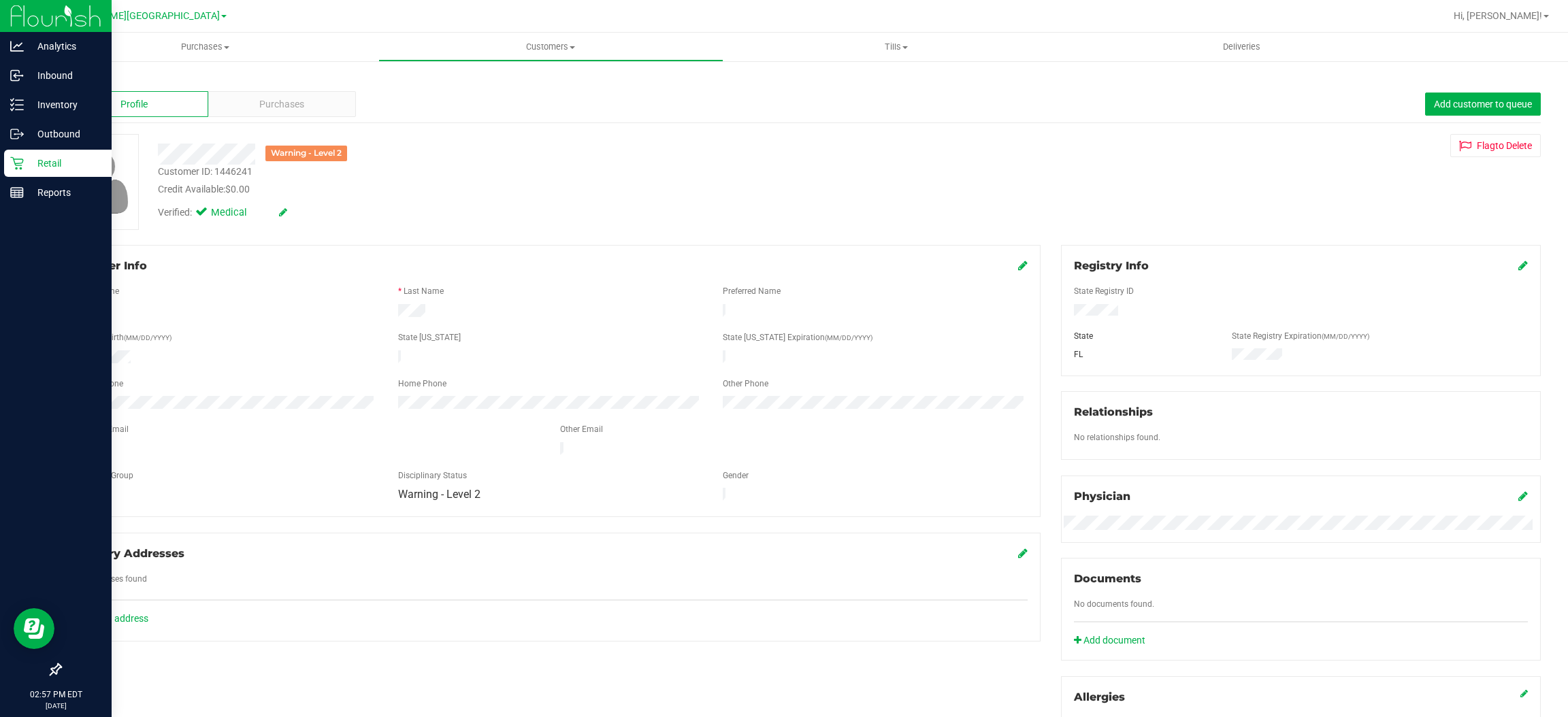
drag, startPoint x: 93, startPoint y: 346, endPoint x: 566, endPoint y: 191, distance: 497.7
click at [594, 186] on div "Credit Available: $0.00" at bounding box center [523, 189] width 730 height 15
drag, startPoint x: 138, startPoint y: 358, endPoint x: 72, endPoint y: 358, distance: 66.0
click at [72, 358] on div at bounding box center [226, 358] width 326 height 16
click at [43, 103] on p "Inventory" at bounding box center [64, 105] width 81 height 16
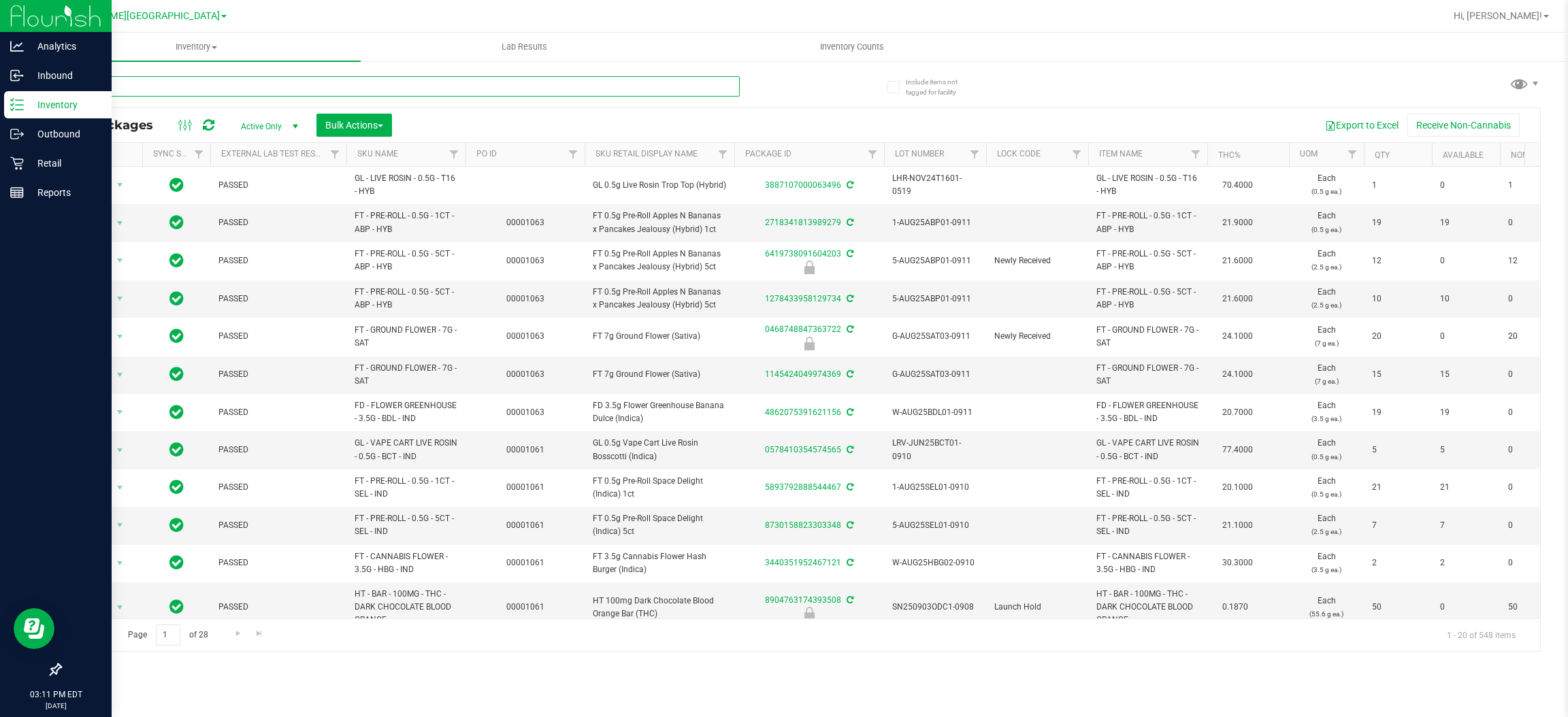
click at [226, 85] on input "text" at bounding box center [400, 86] width 680 height 20
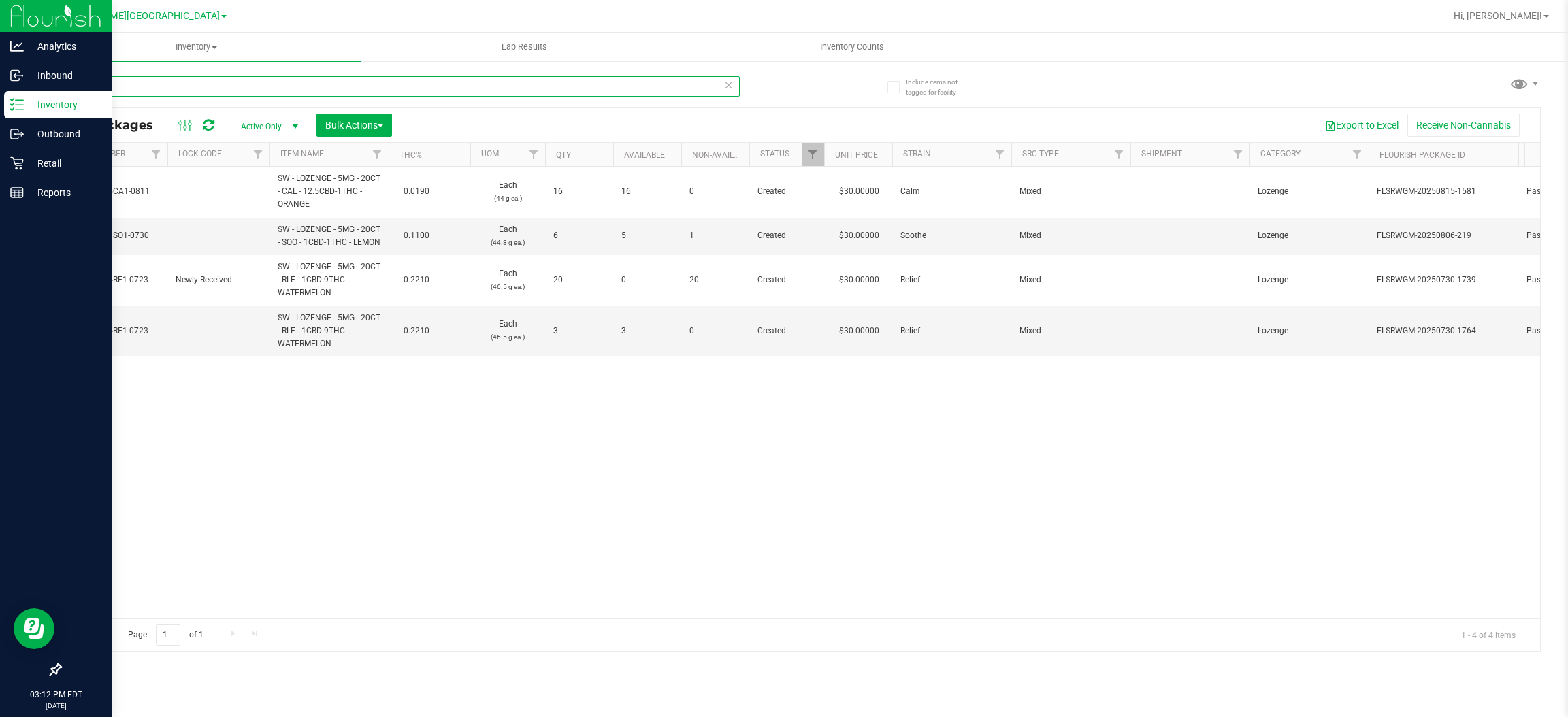
scroll to position [0, 831]
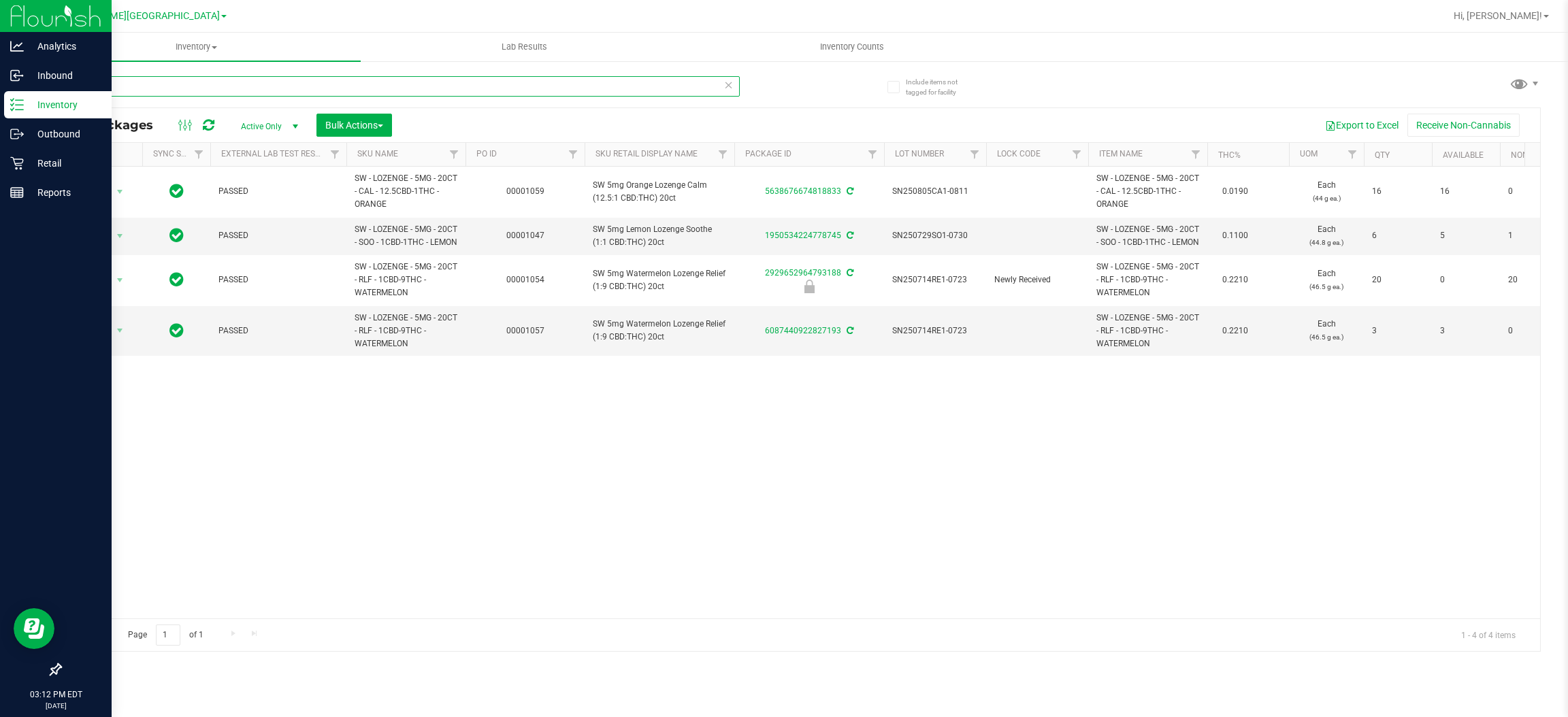
click at [203, 85] on input "loz" at bounding box center [400, 86] width 680 height 20
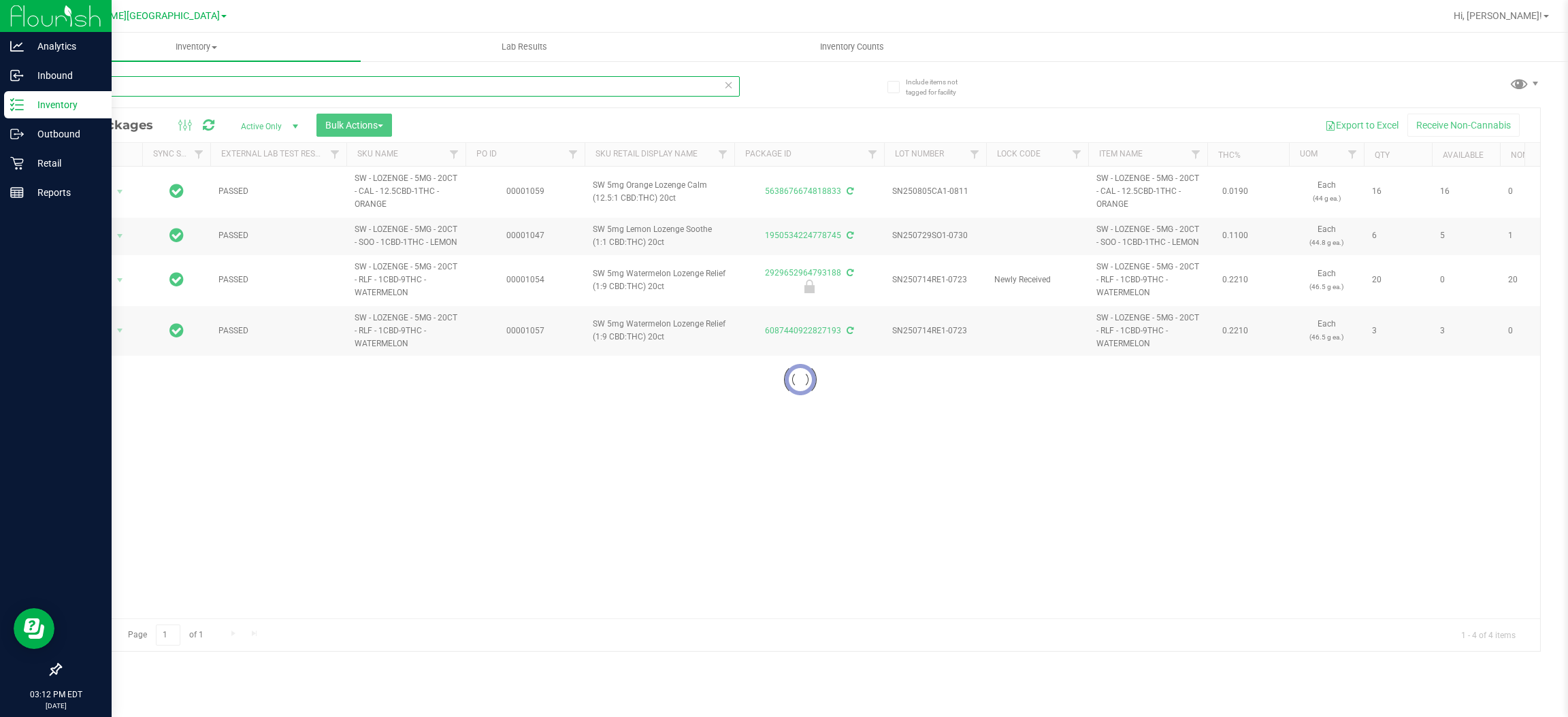
type input "l"
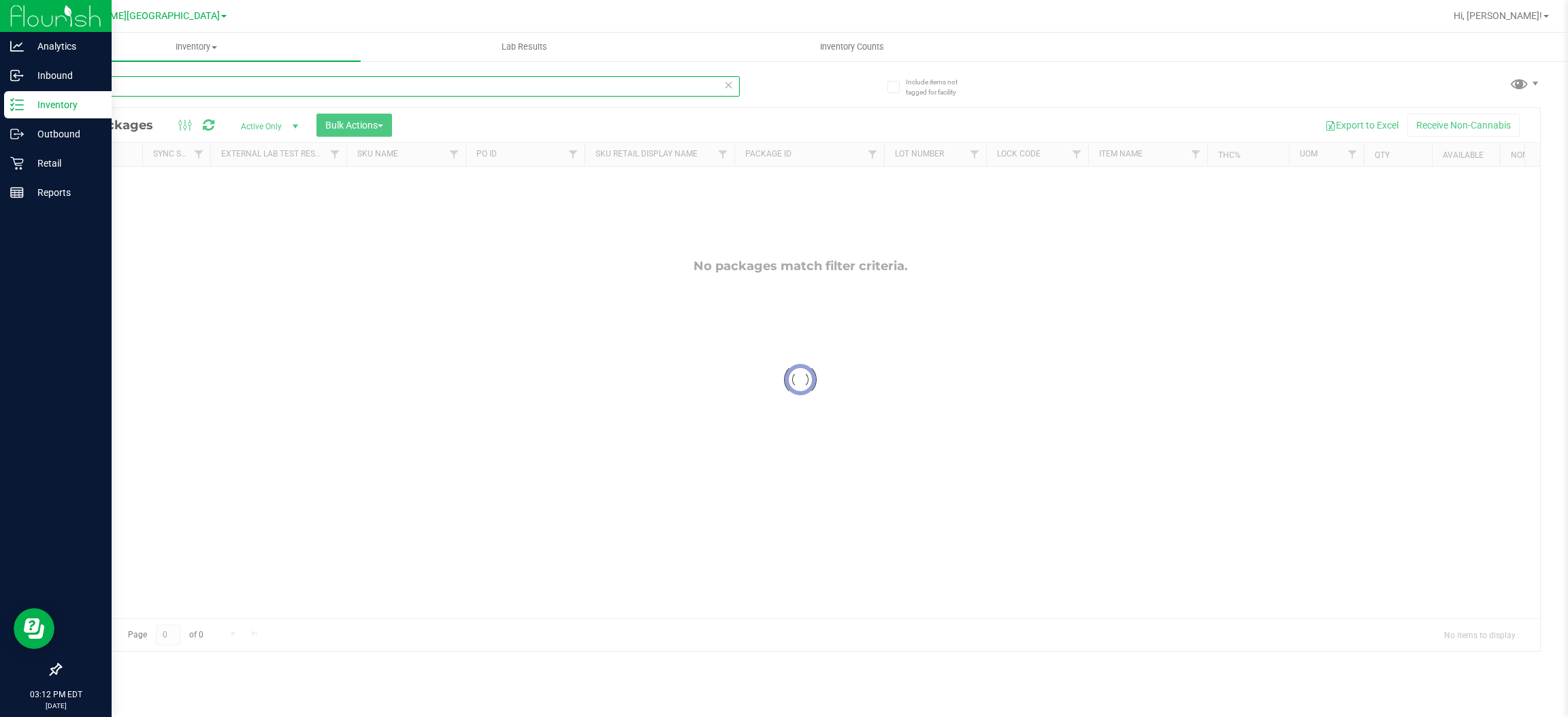
type input "wna"
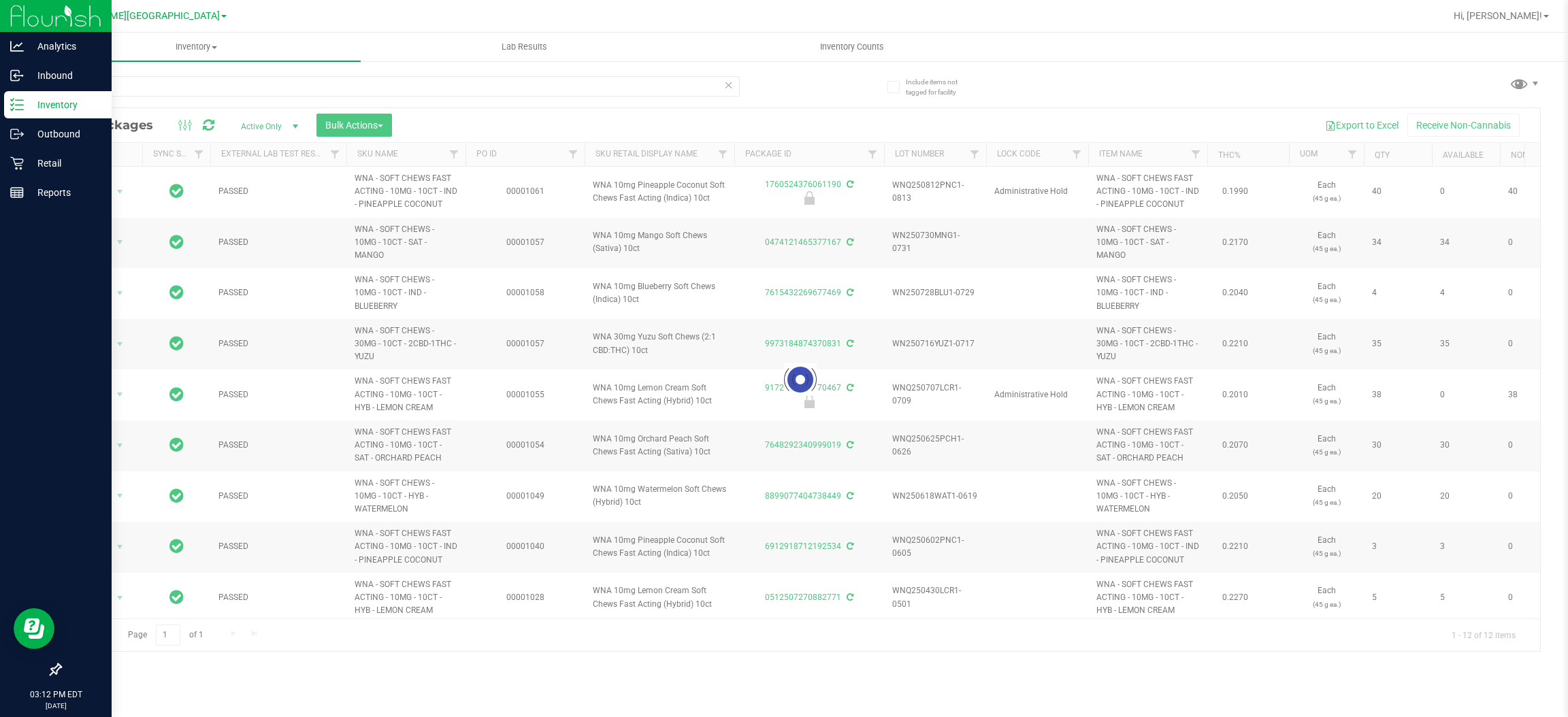
drag, startPoint x: 791, startPoint y: 611, endPoint x: 907, endPoint y: 634, distance: 118.3
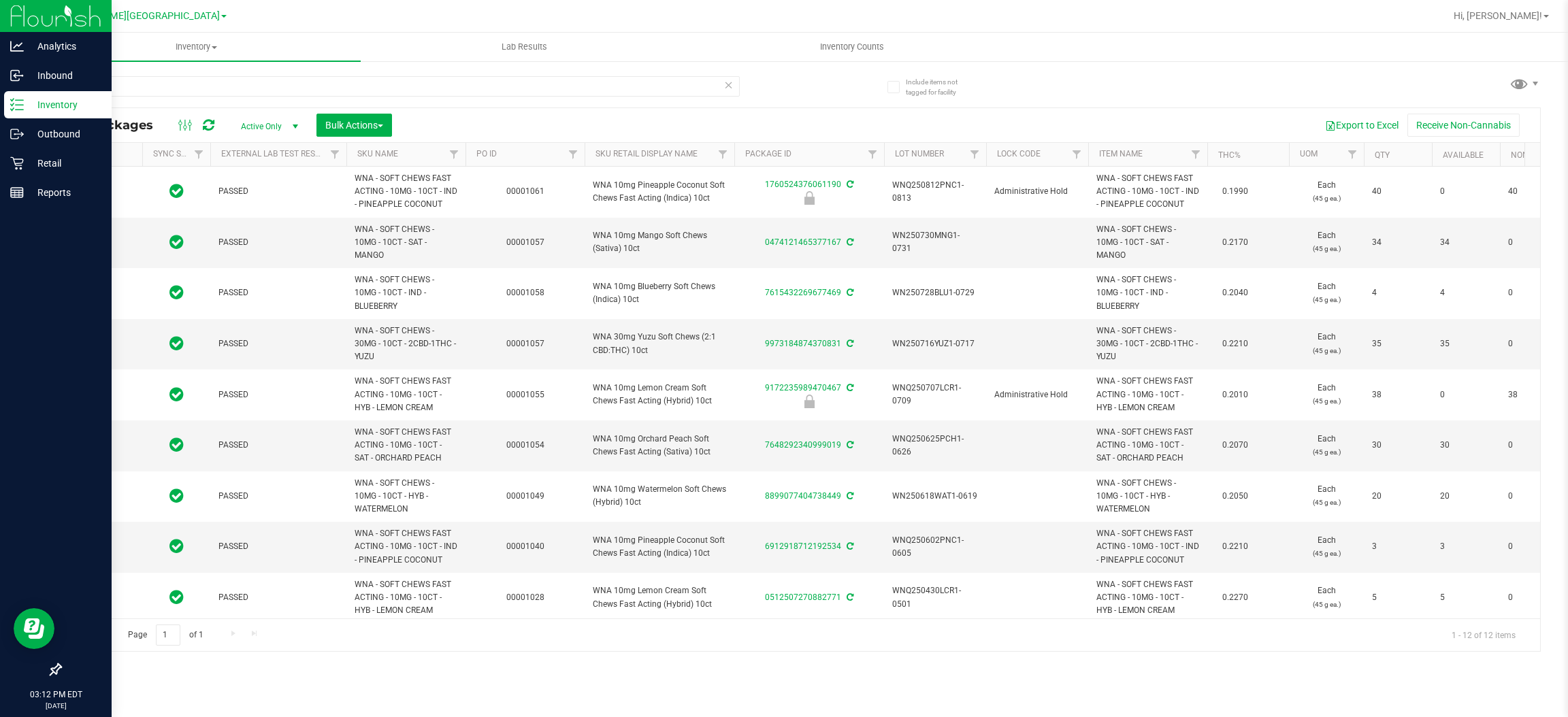
type input "[DATE]"
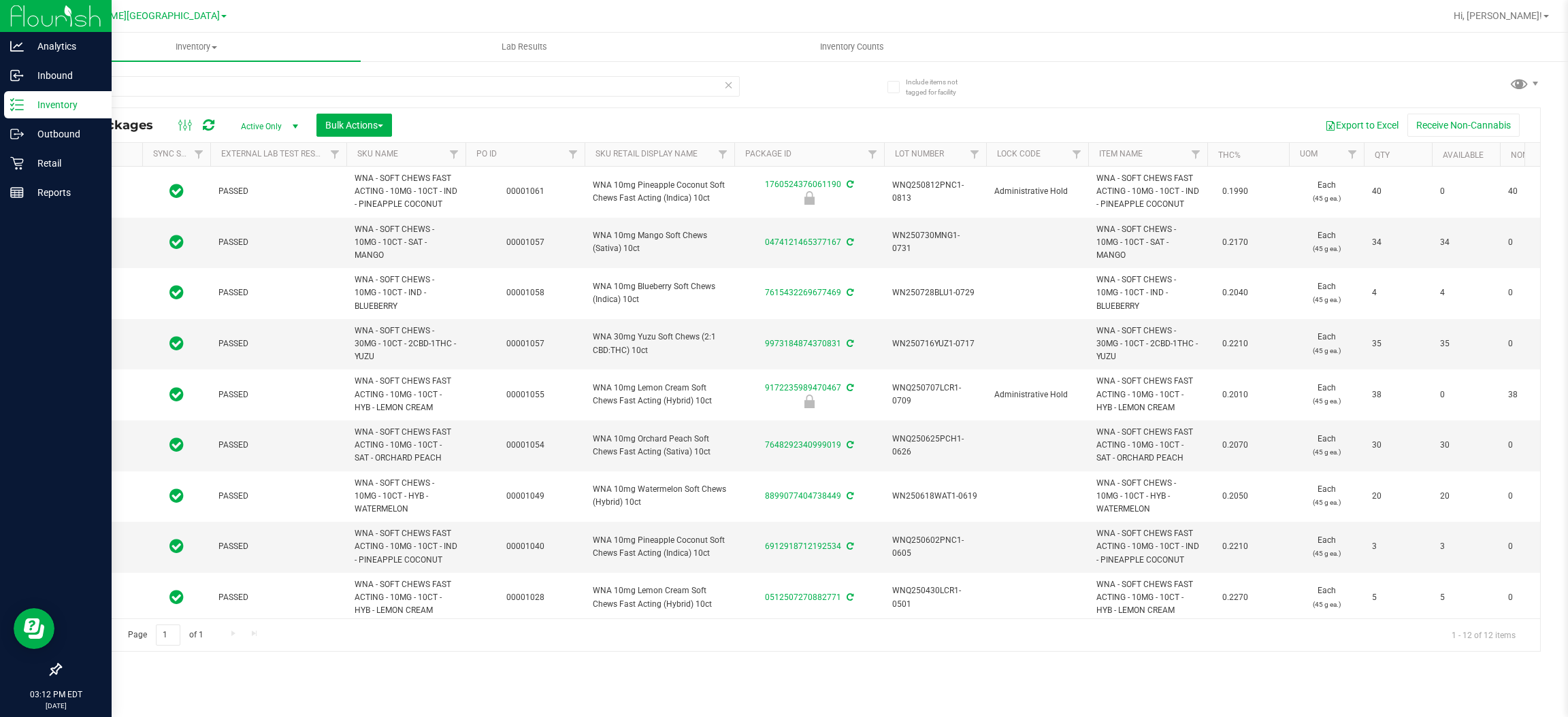
type input "[DATE]"
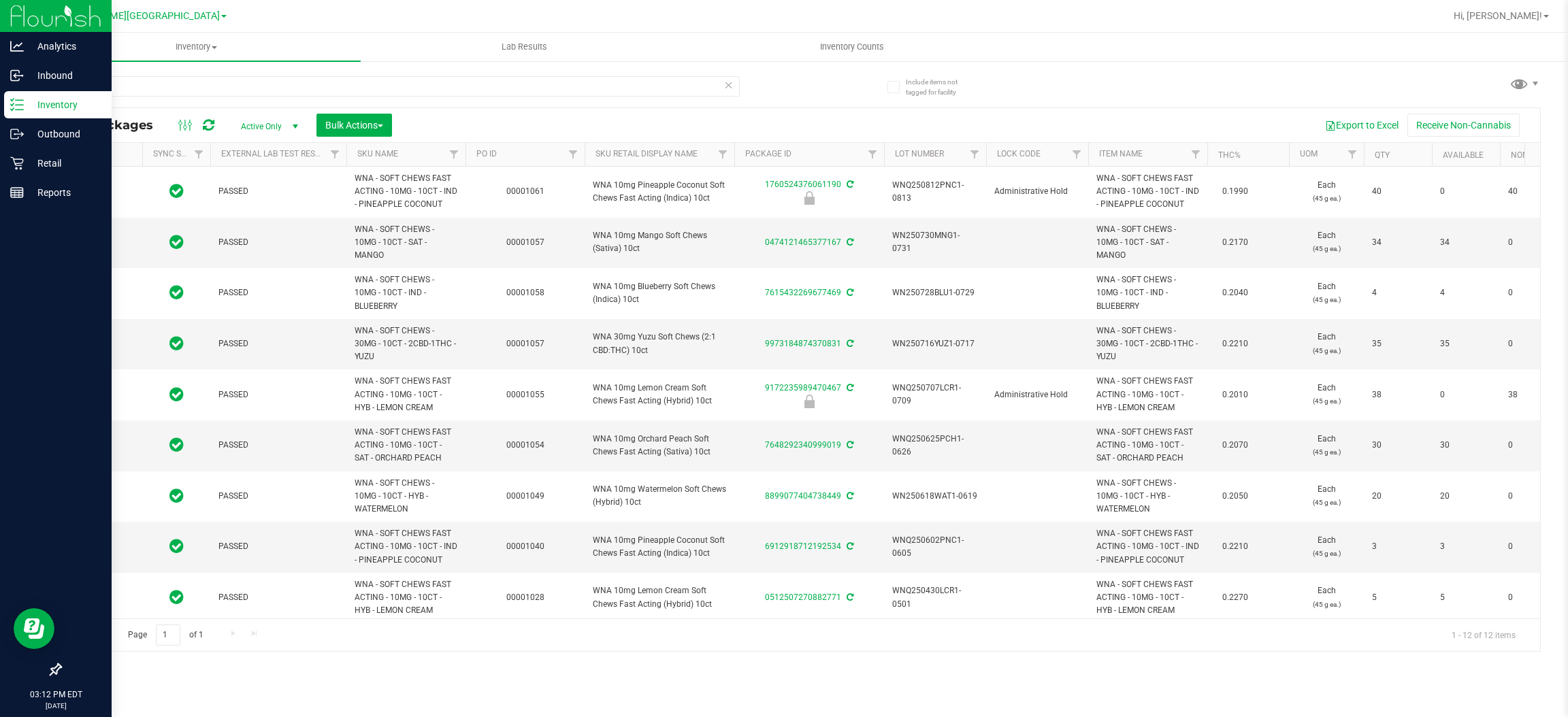
type input "[DATE]"
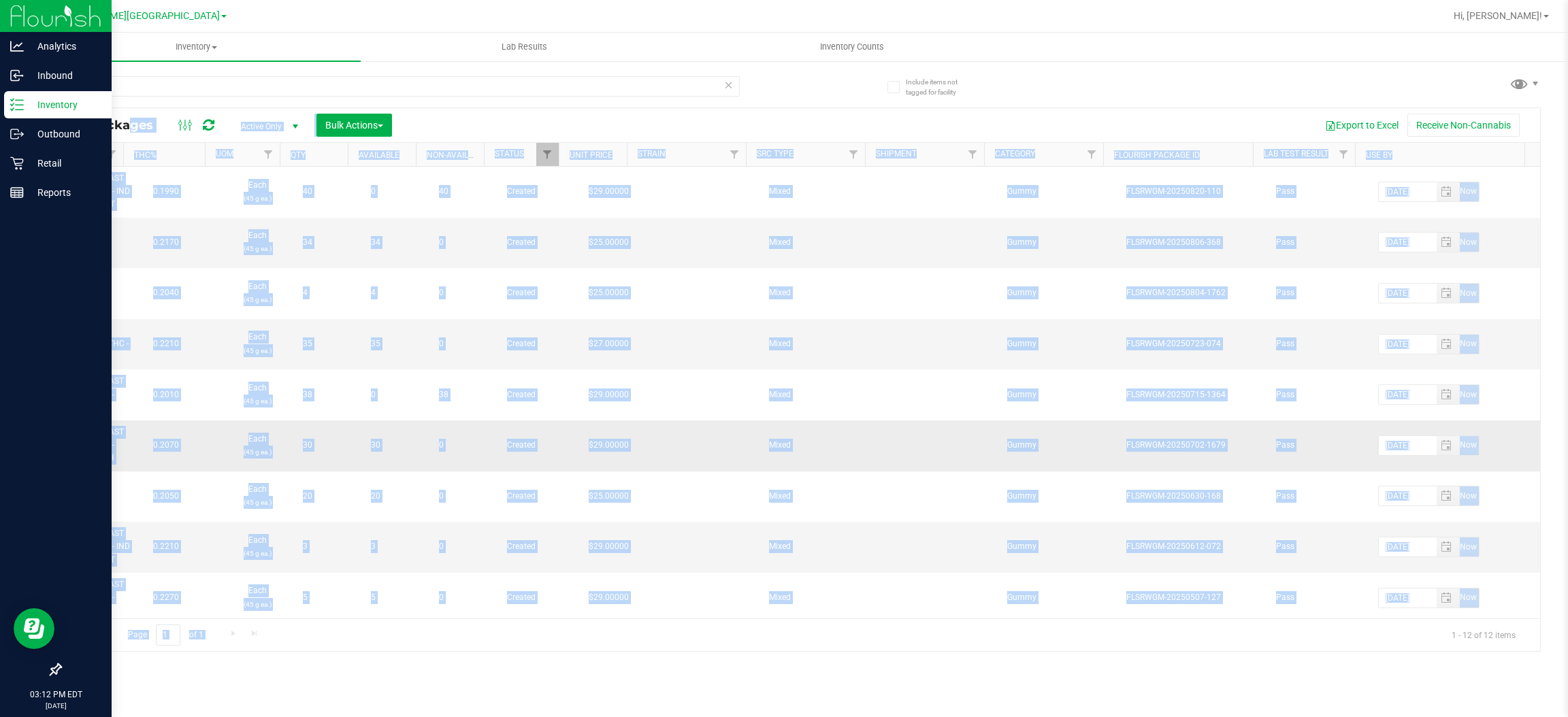
click at [1276, 439] on span "Pass" at bounding box center [1319, 446] width 85 height 13
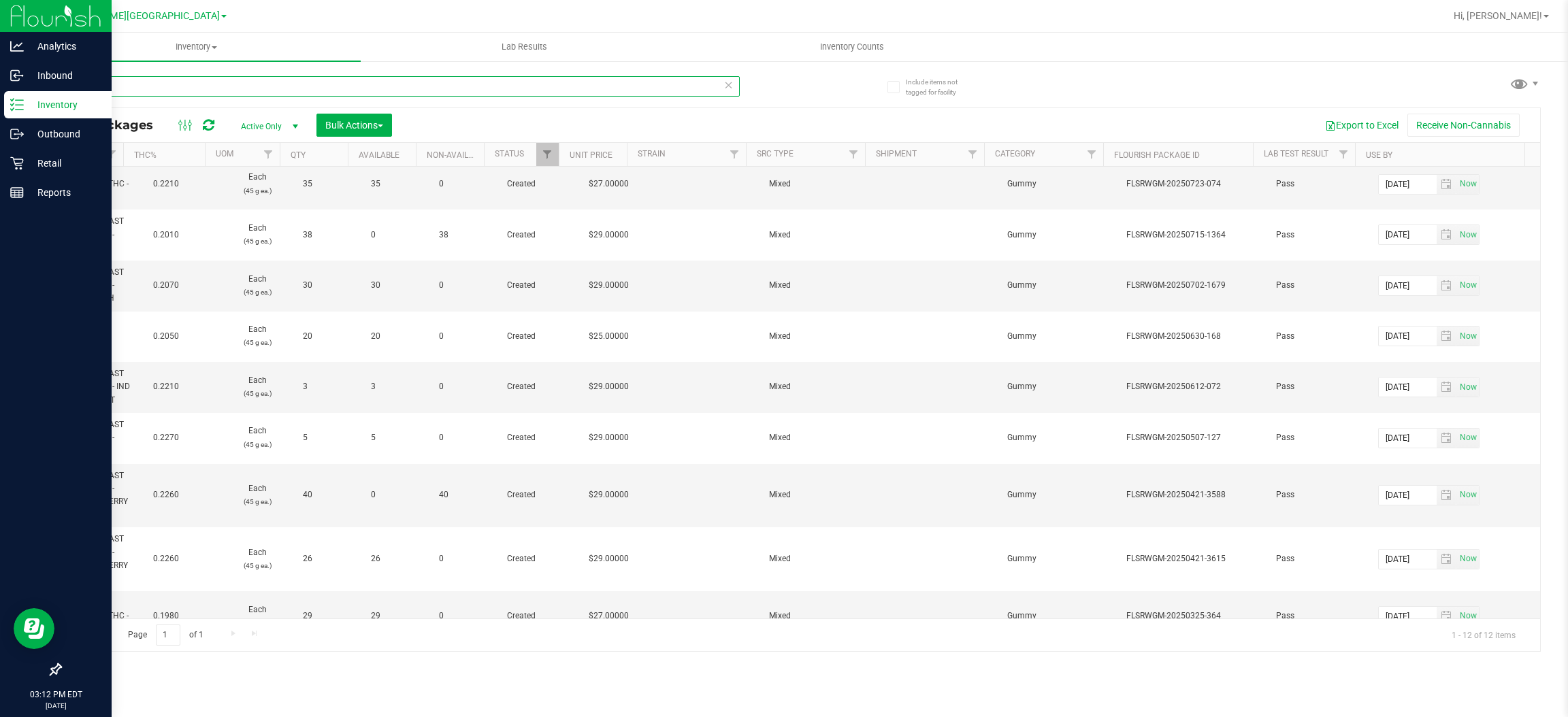
drag, startPoint x: 104, startPoint y: 81, endPoint x: 72, endPoint y: 93, distance: 34.2
click at [72, 93] on input "wna" at bounding box center [400, 86] width 680 height 20
type input "choc"
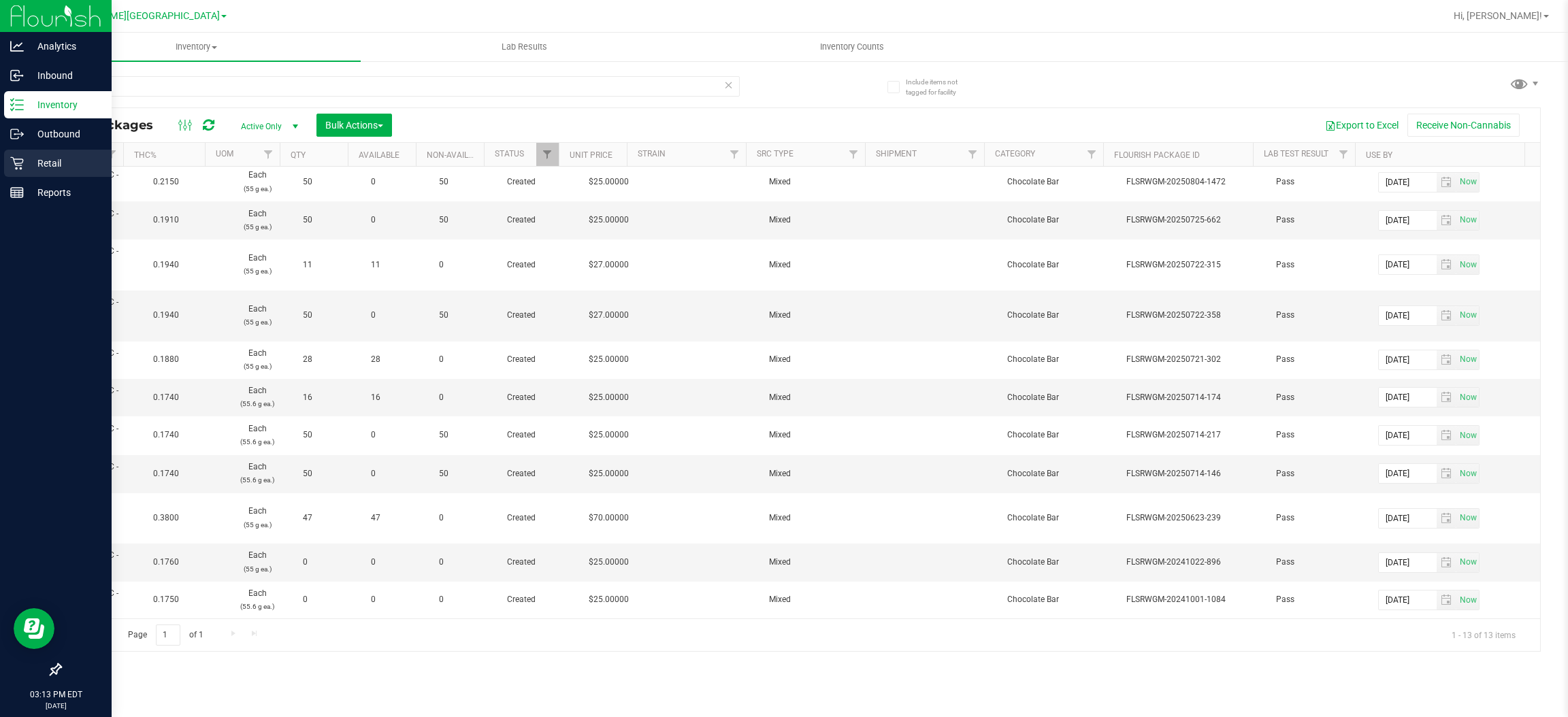
click at [51, 172] on div "Retail" at bounding box center [57, 164] width 107 height 27
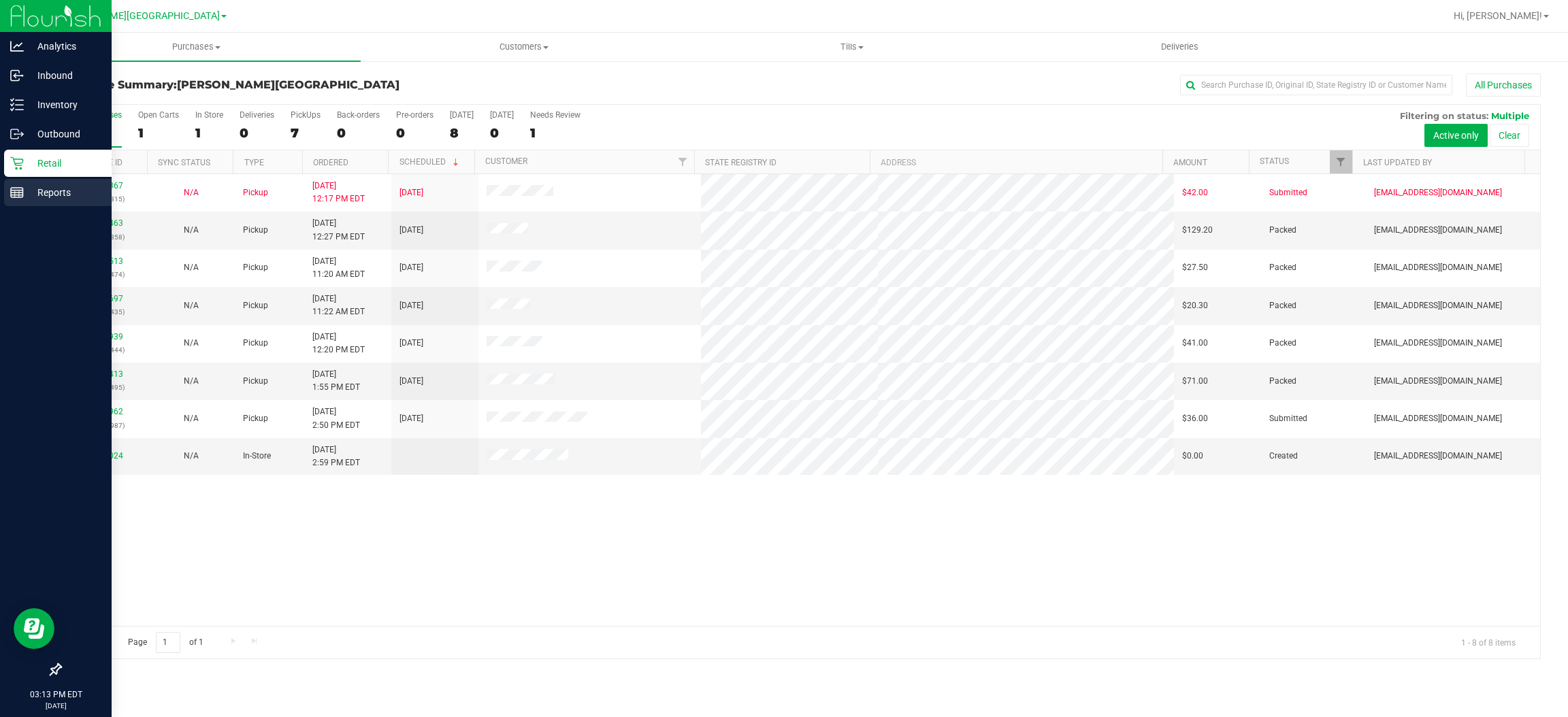
click at [29, 193] on p "Reports" at bounding box center [64, 193] width 81 height 16
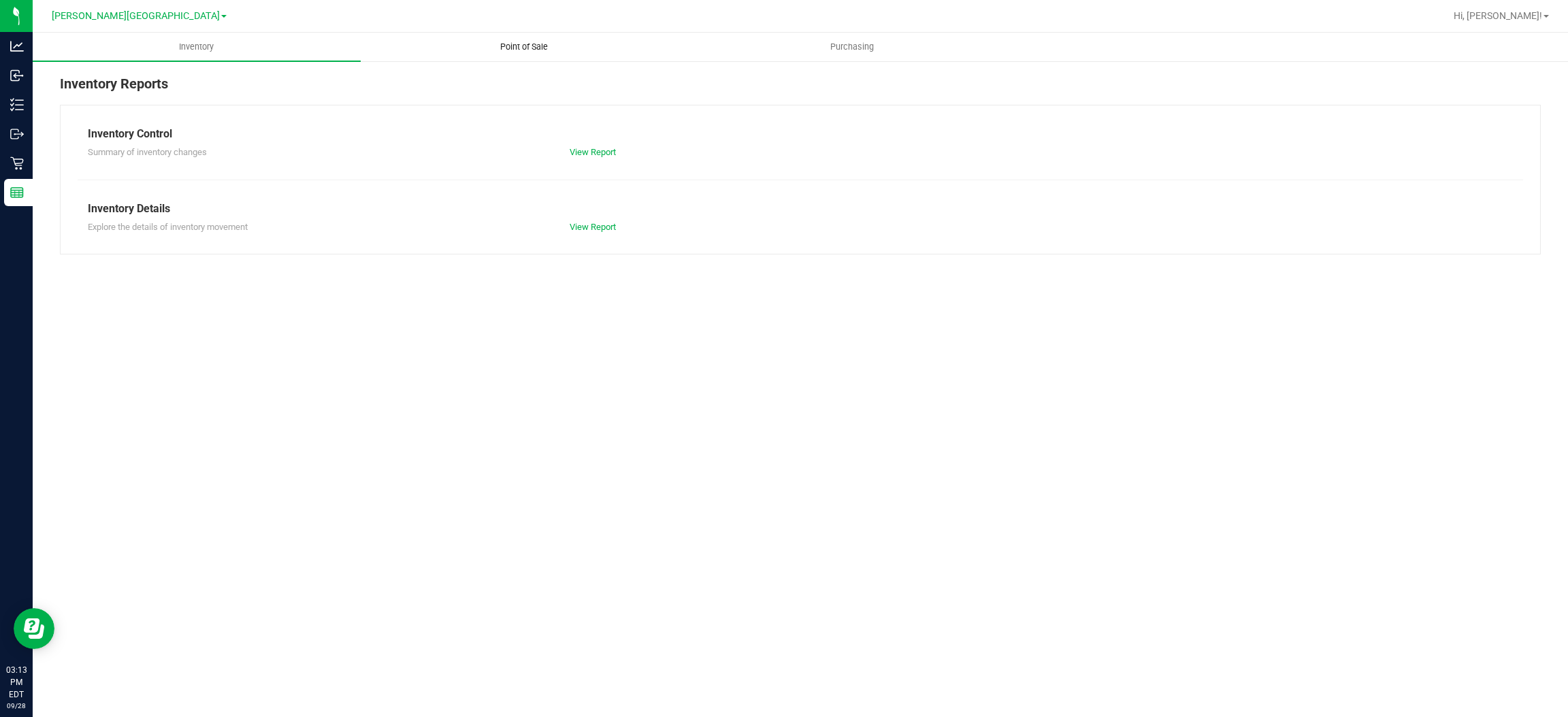
click at [516, 43] on span "Point of Sale" at bounding box center [524, 47] width 85 height 12
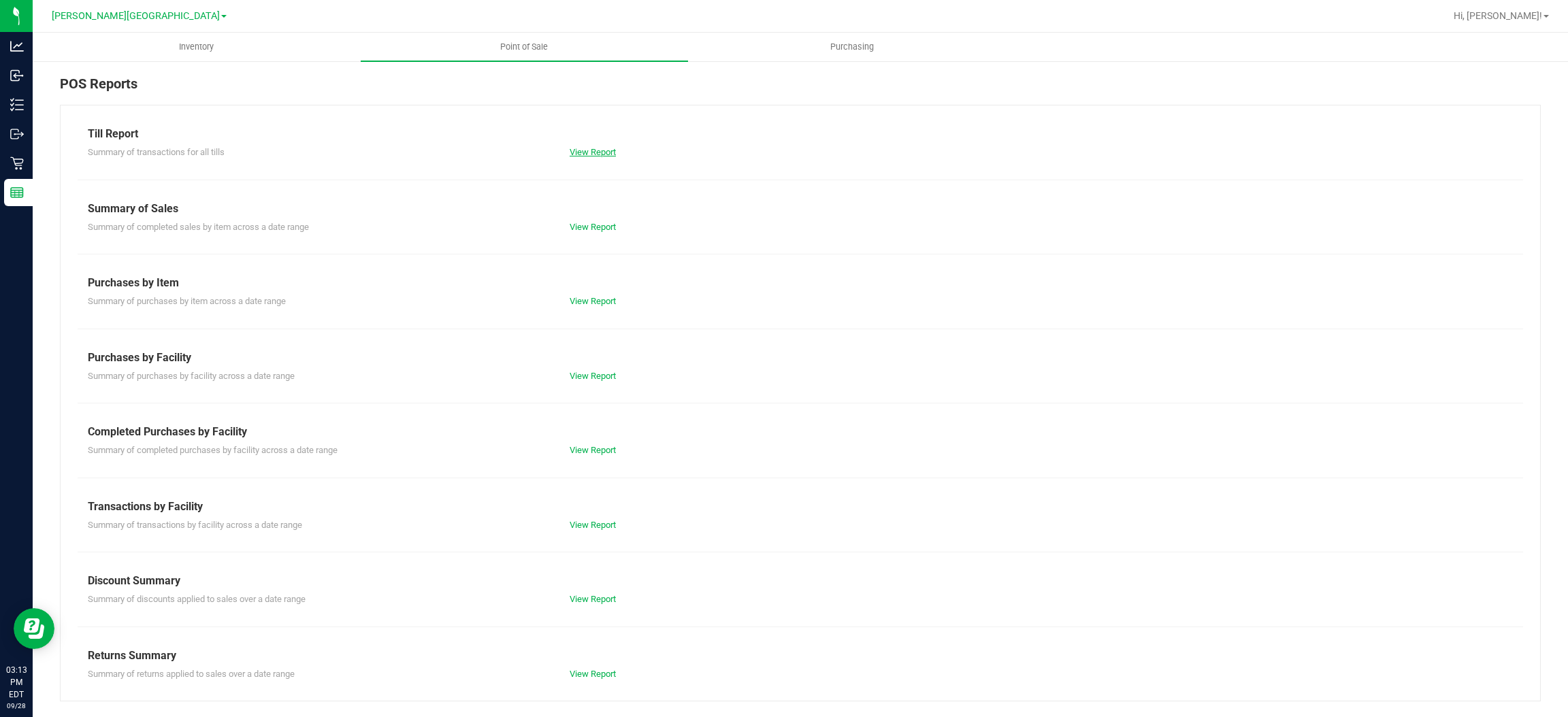
click at [597, 150] on link "View Report" at bounding box center [592, 151] width 46 height 10
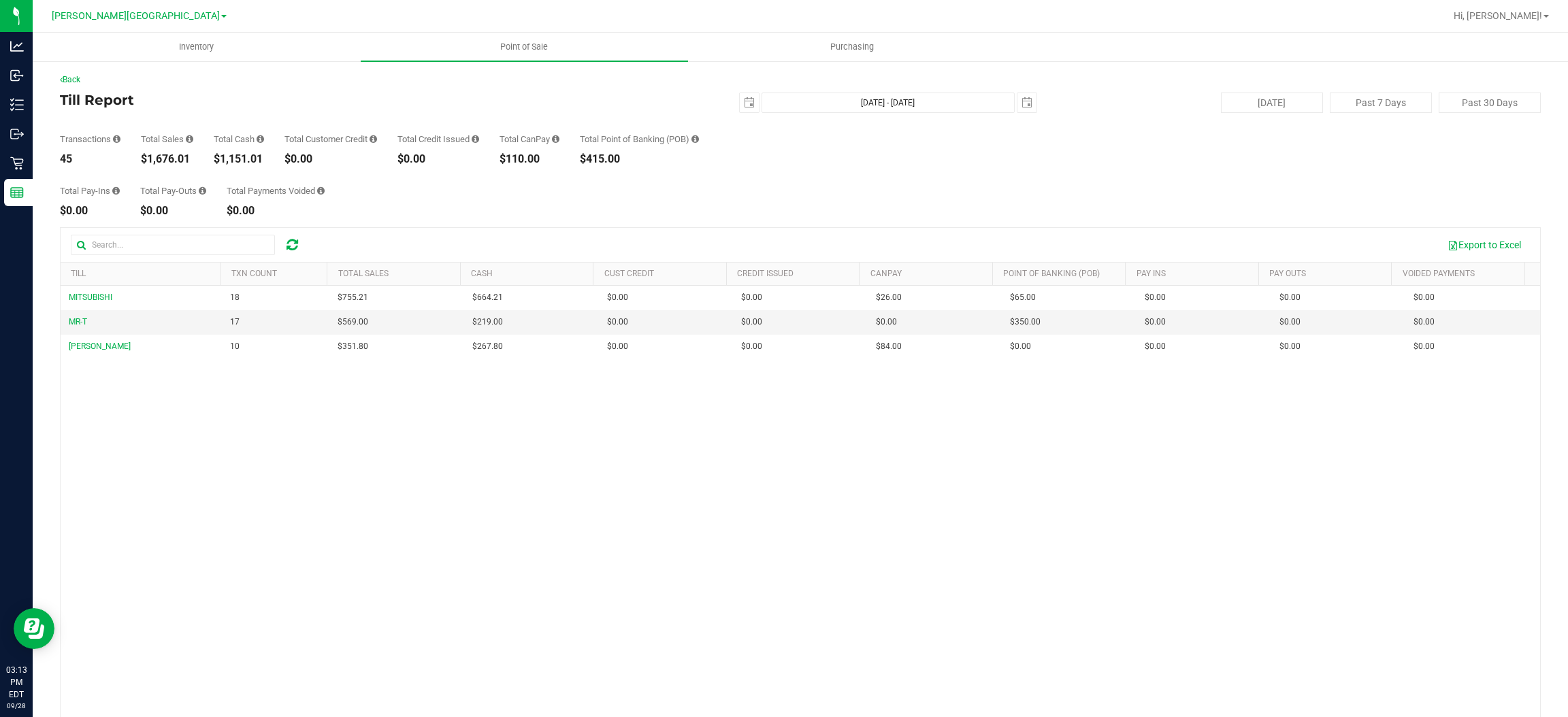
drag, startPoint x: 135, startPoint y: 157, endPoint x: 194, endPoint y: 163, distance: 59.3
click at [194, 163] on div "Transactions 45 Total Sales $1,676.01 Total Cash $1,151.01 Total Customer Credi…" at bounding box center [800, 139] width 1481 height 52
click at [518, 48] on span "Point of Sale" at bounding box center [524, 47] width 85 height 12
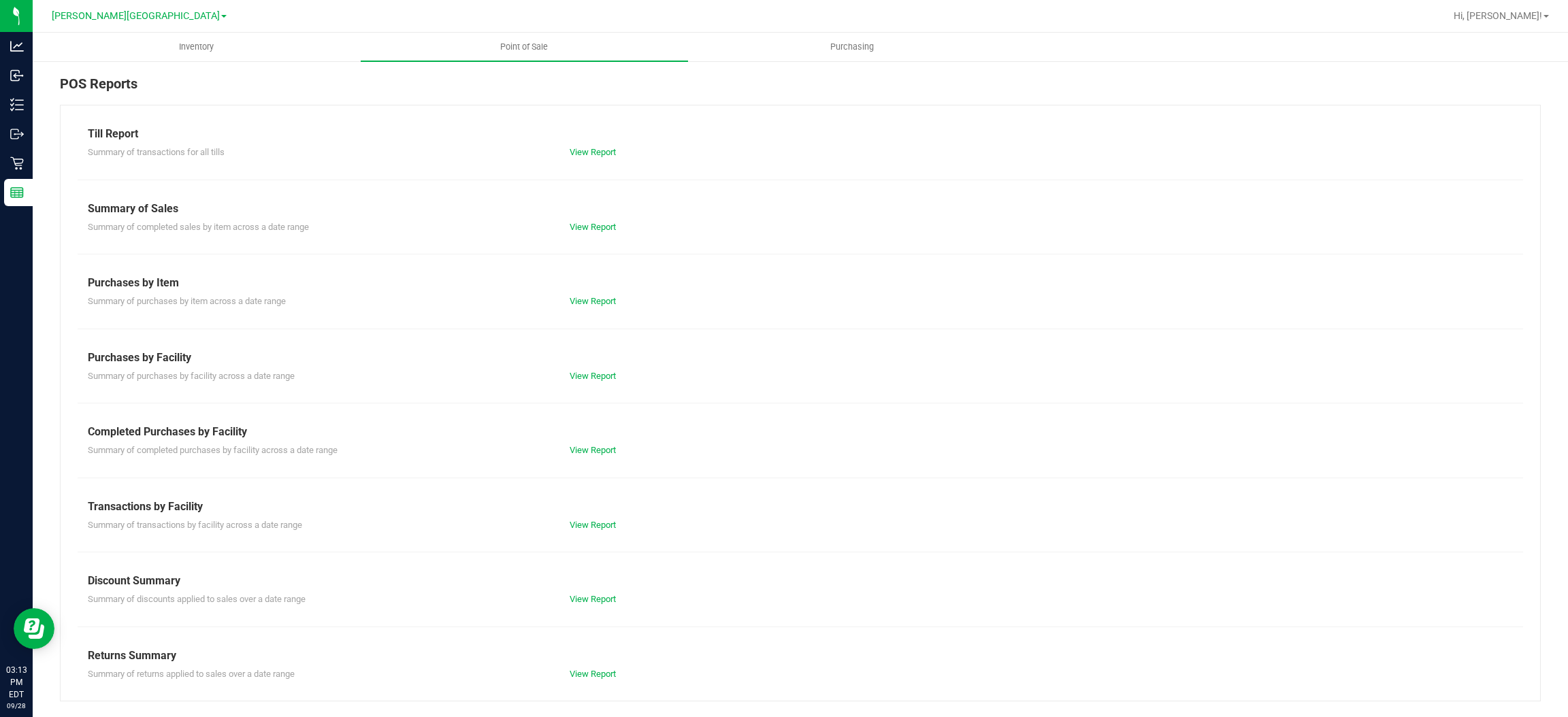
click at [595, 516] on div "Summary of transactions by facility across a date range View Report" at bounding box center [800, 524] width 1446 height 17
click at [591, 449] on link "View Report" at bounding box center [592, 450] width 46 height 10
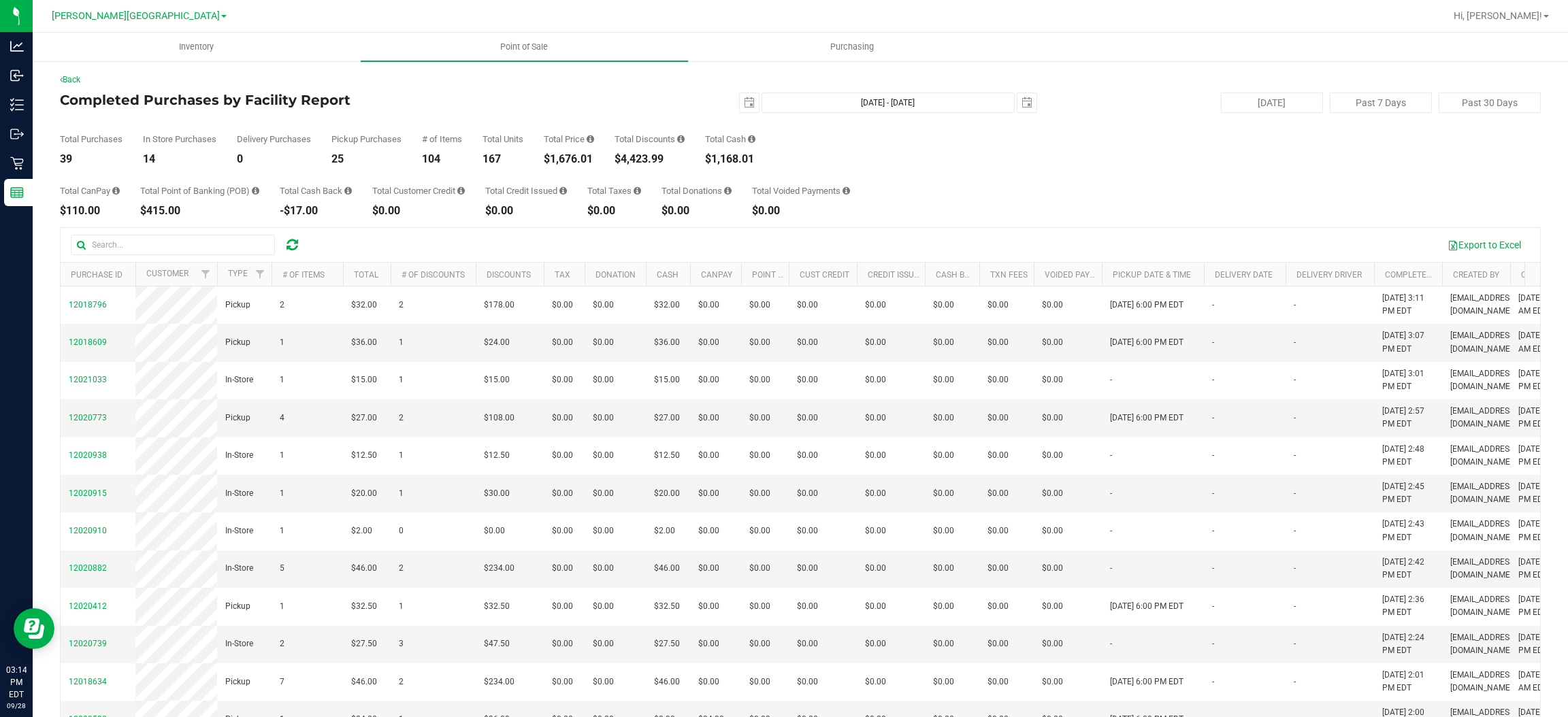
drag, startPoint x: 677, startPoint y: 160, endPoint x: 624, endPoint y: 160, distance: 53.0
click at [624, 160] on div "$4,423.99" at bounding box center [649, 160] width 70 height 11
drag, startPoint x: 593, startPoint y: 160, endPoint x: 545, endPoint y: 160, distance: 48.0
click at [545, 160] on div "Total Purchases 39 In Store Purchases 14 Delivery Purchases 0 Pickup Purchases …" at bounding box center [800, 139] width 1481 height 52
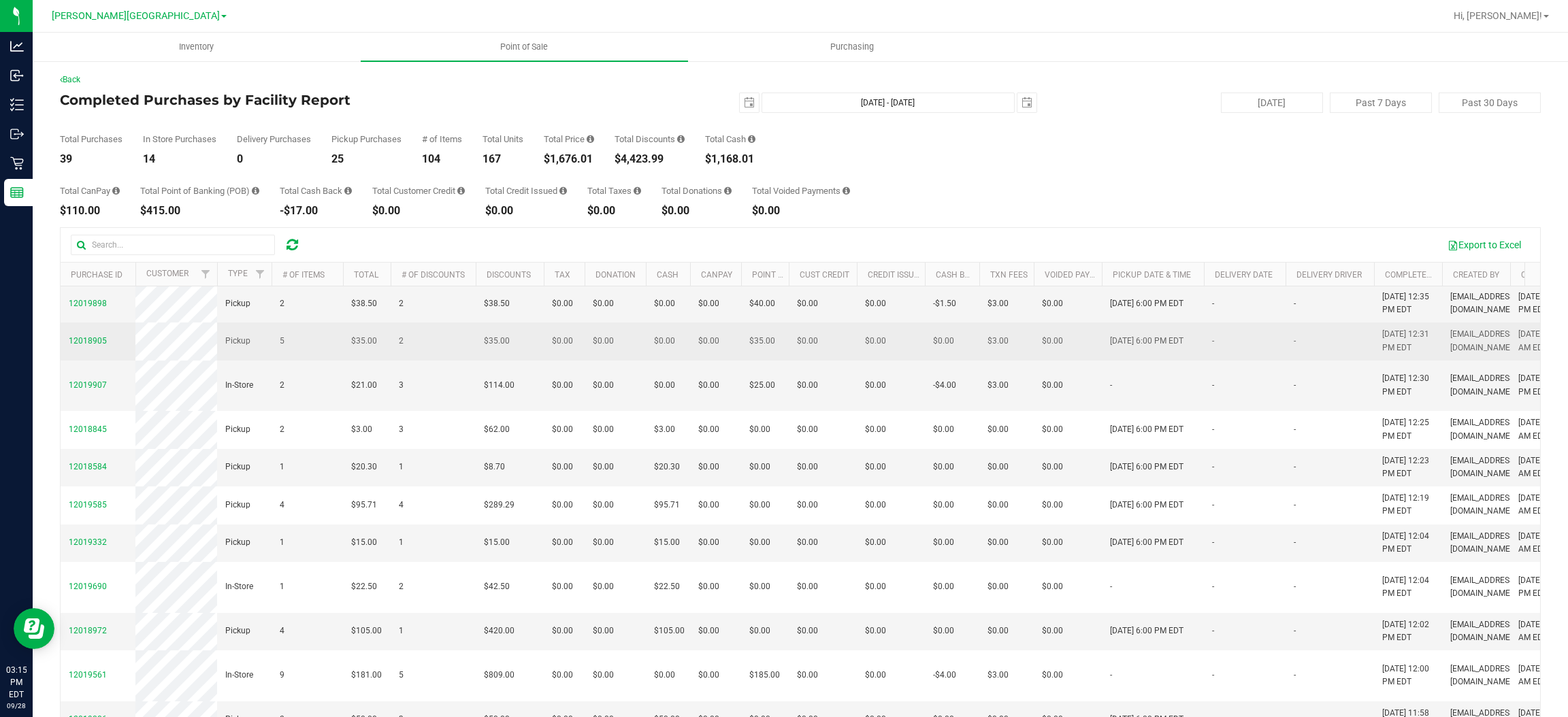
scroll to position [817, 0]
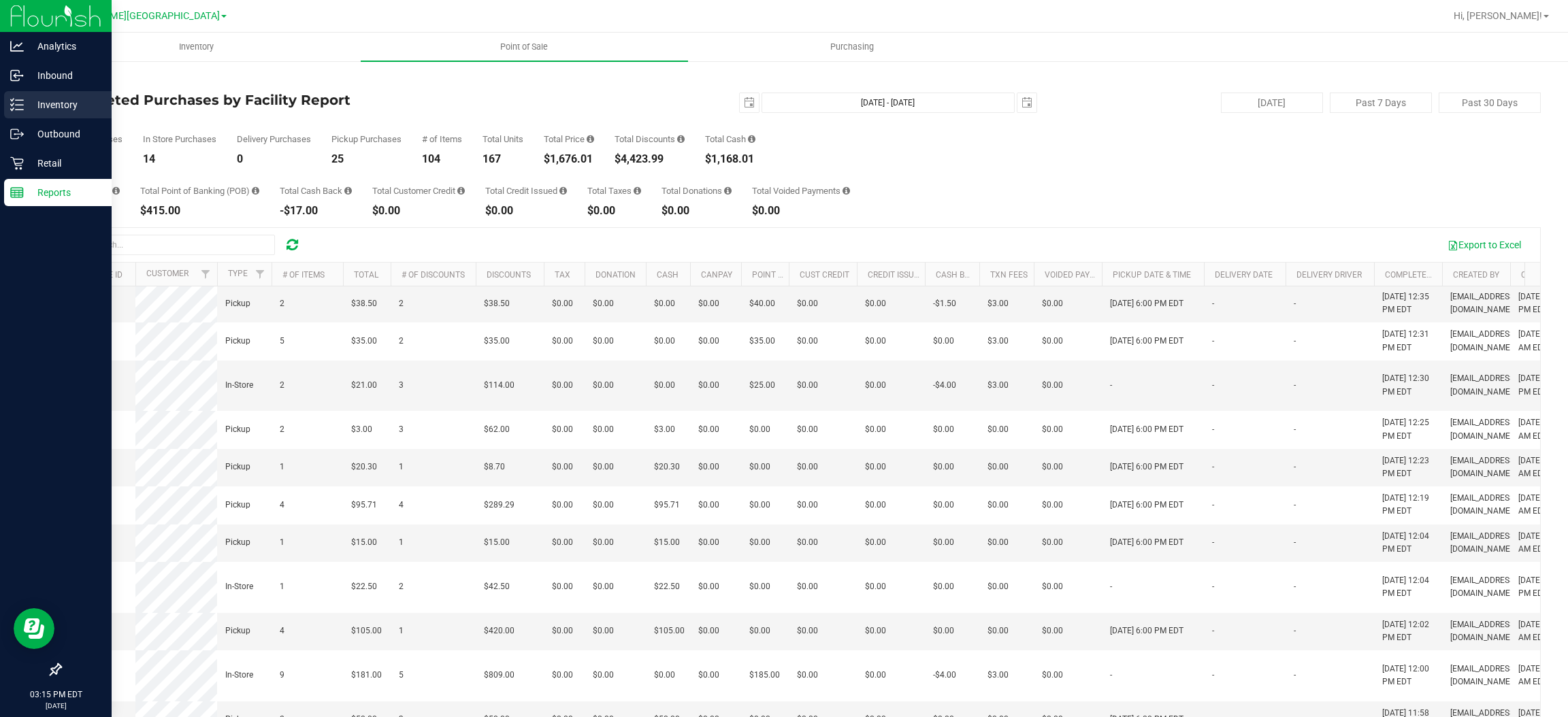
click at [51, 104] on p "Inventory" at bounding box center [64, 105] width 81 height 16
